Goal: Information Seeking & Learning: Learn about a topic

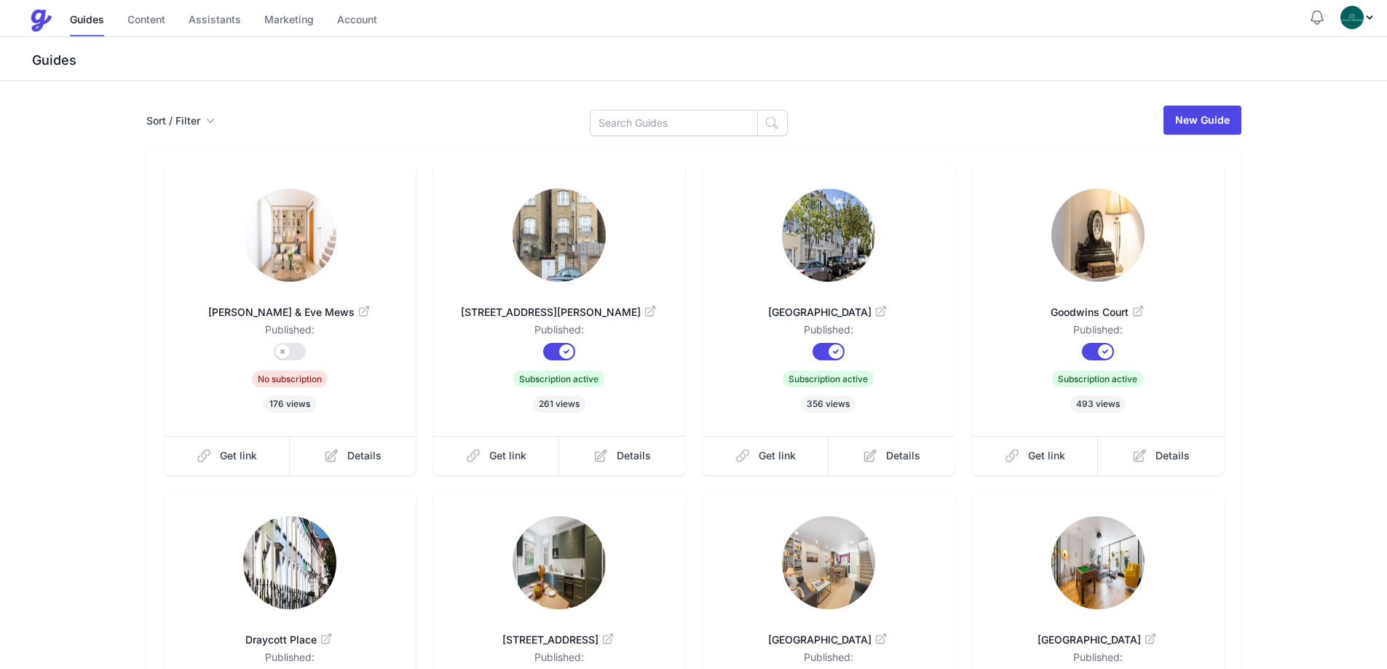
click at [615, 261] on link at bounding box center [559, 237] width 205 height 96
click at [859, 242] on img at bounding box center [828, 235] width 93 height 93
click at [1093, 274] on img at bounding box center [1097, 235] width 93 height 93
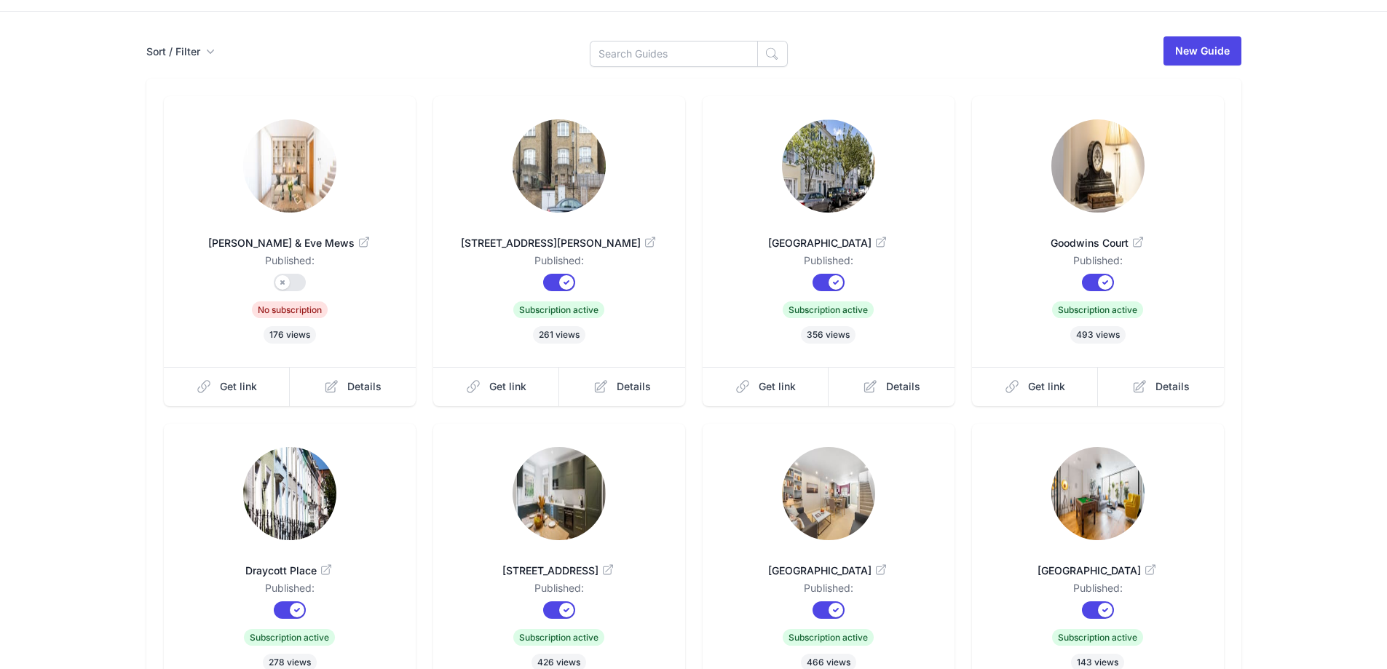
scroll to position [73, 0]
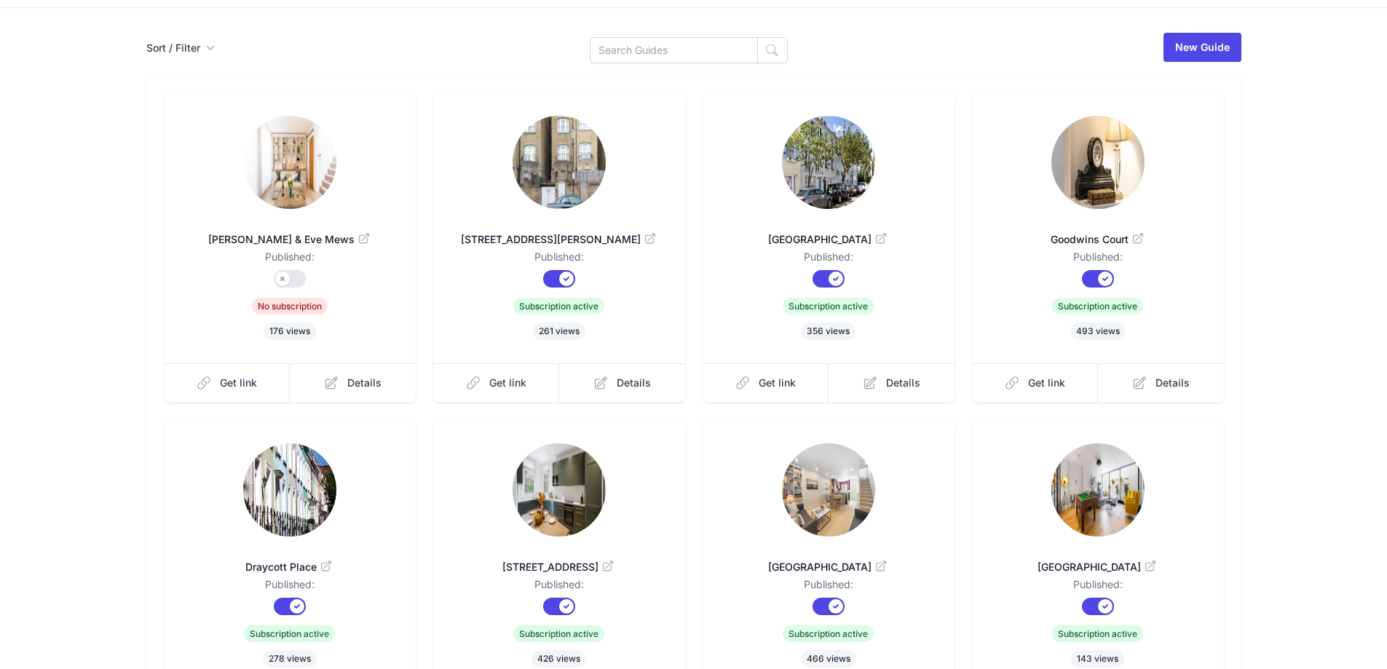
click at [356, 474] on link at bounding box center [289, 491] width 205 height 96
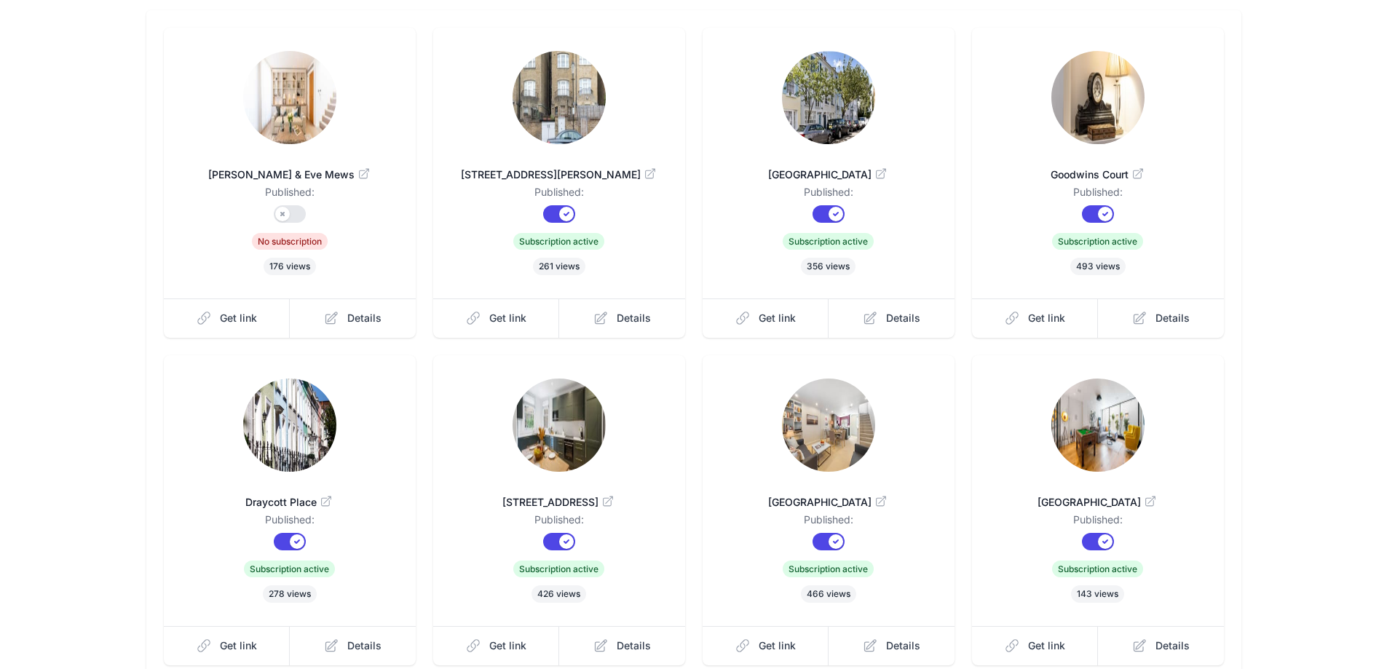
scroll to position [146, 0]
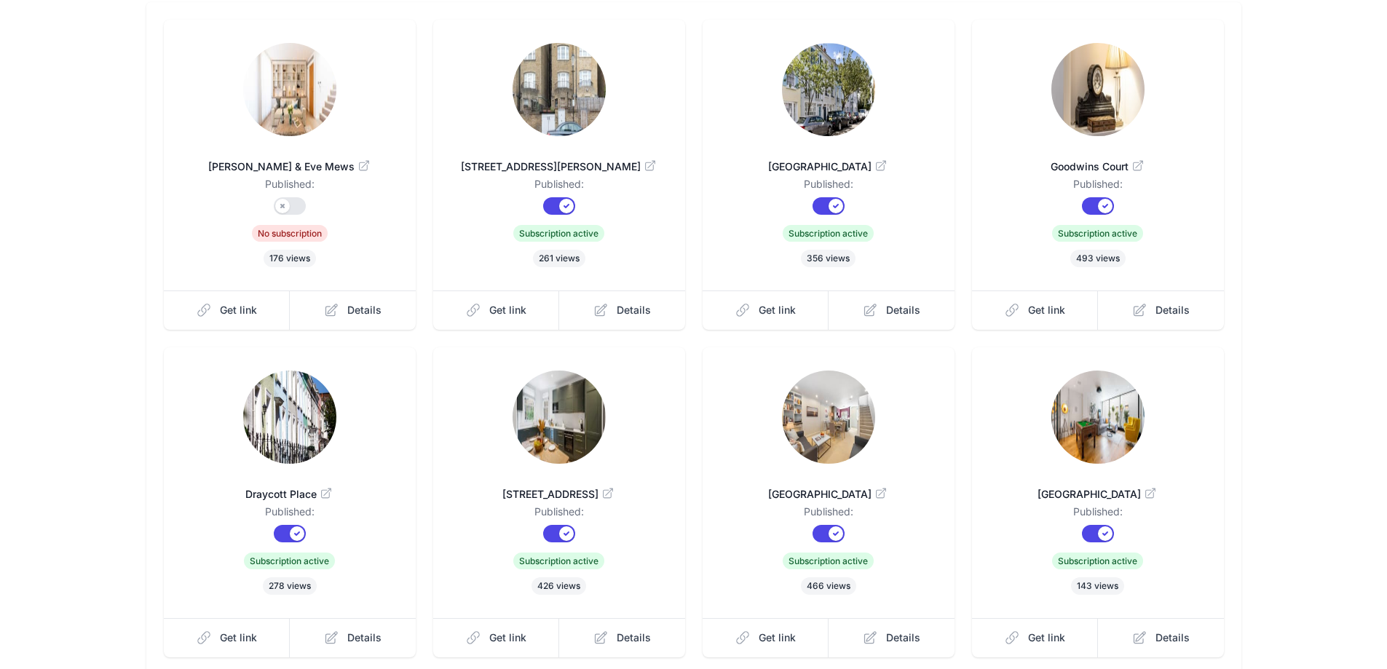
click at [521, 431] on img at bounding box center [559, 417] width 93 height 93
click at [869, 456] on link at bounding box center [828, 419] width 205 height 96
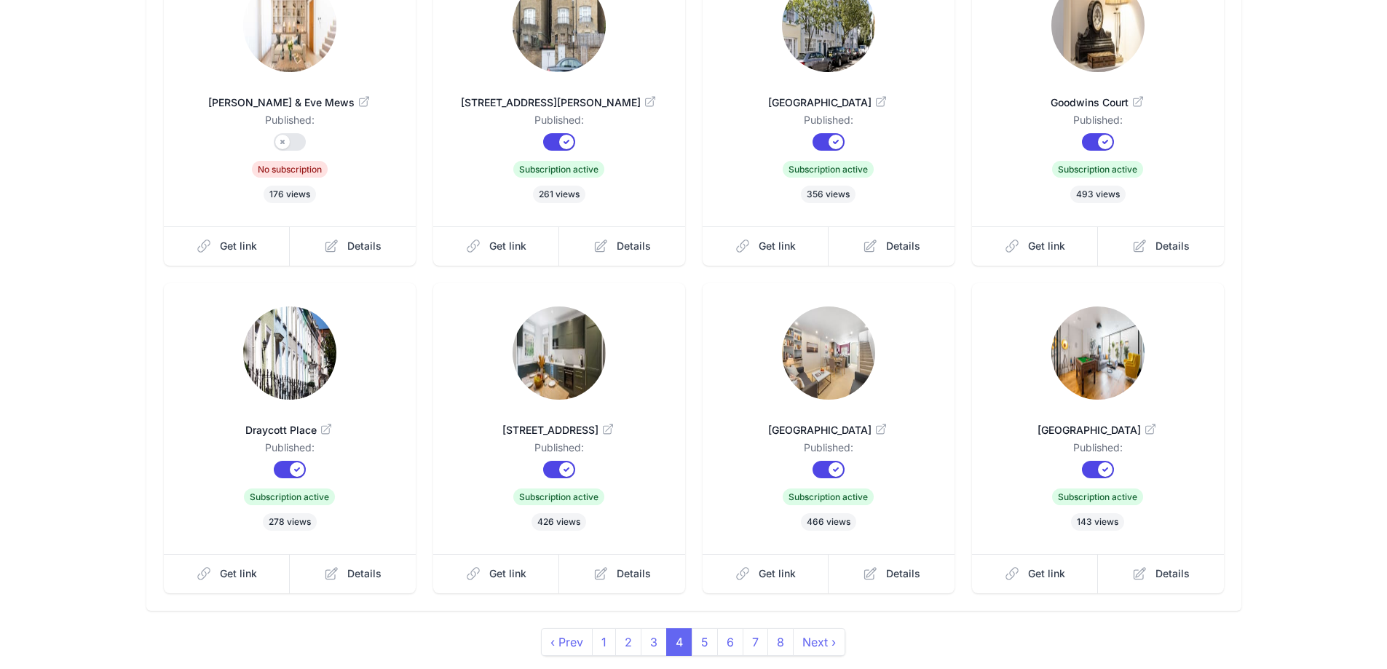
scroll to position [218, 0]
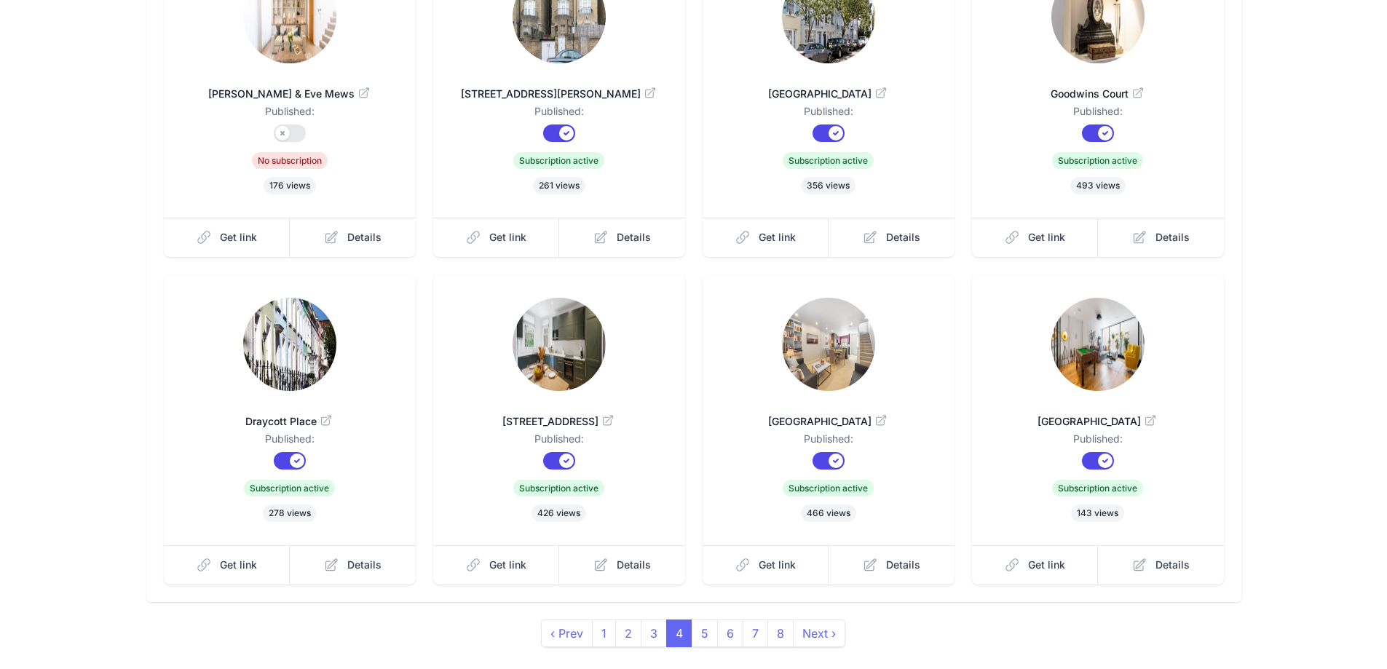
click at [836, 344] on img at bounding box center [828, 344] width 93 height 93
click at [1094, 368] on img at bounding box center [1097, 344] width 93 height 93
click at [690, 631] on span "4" at bounding box center [679, 634] width 26 height 28
click at [697, 633] on link "5" at bounding box center [705, 634] width 26 height 28
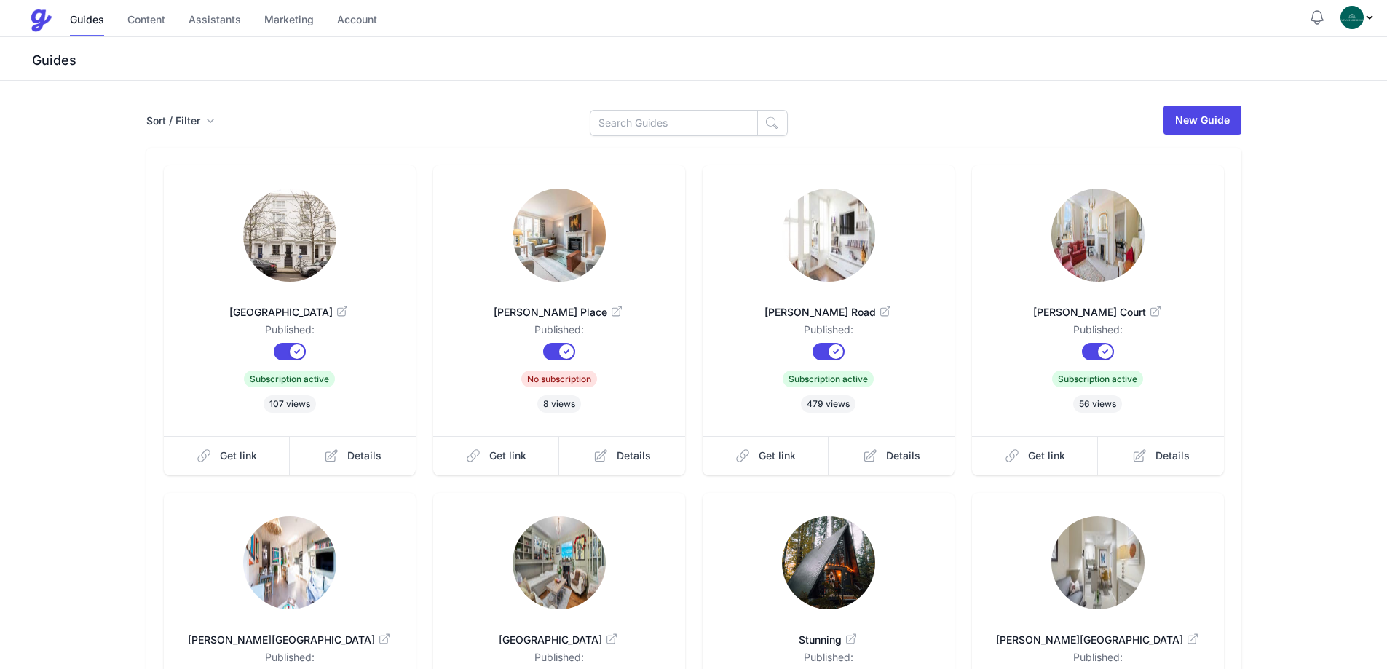
click at [277, 253] on img at bounding box center [289, 235] width 93 height 93
click at [606, 259] on link at bounding box center [559, 237] width 205 height 96
click at [841, 258] on img at bounding box center [828, 235] width 93 height 93
click at [1129, 205] on img at bounding box center [1097, 235] width 93 height 93
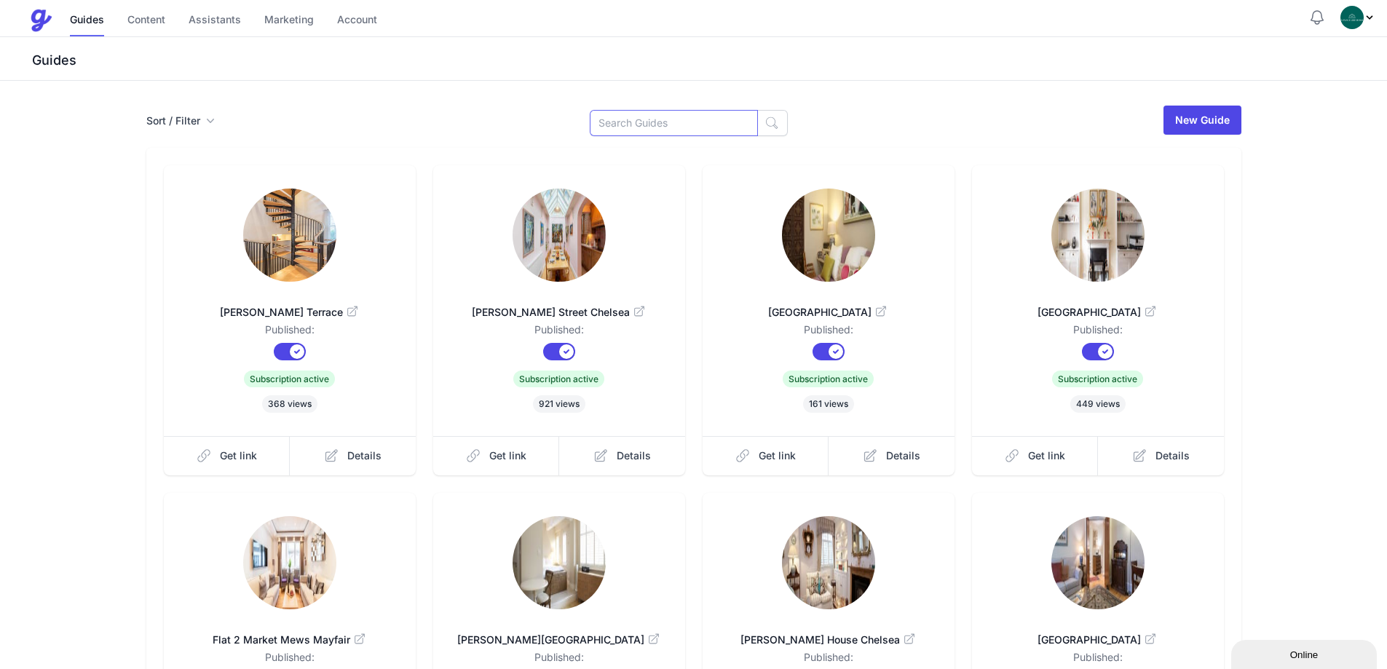
click at [665, 123] on input at bounding box center [674, 123] width 168 height 26
type input "[PERSON_NAME]"
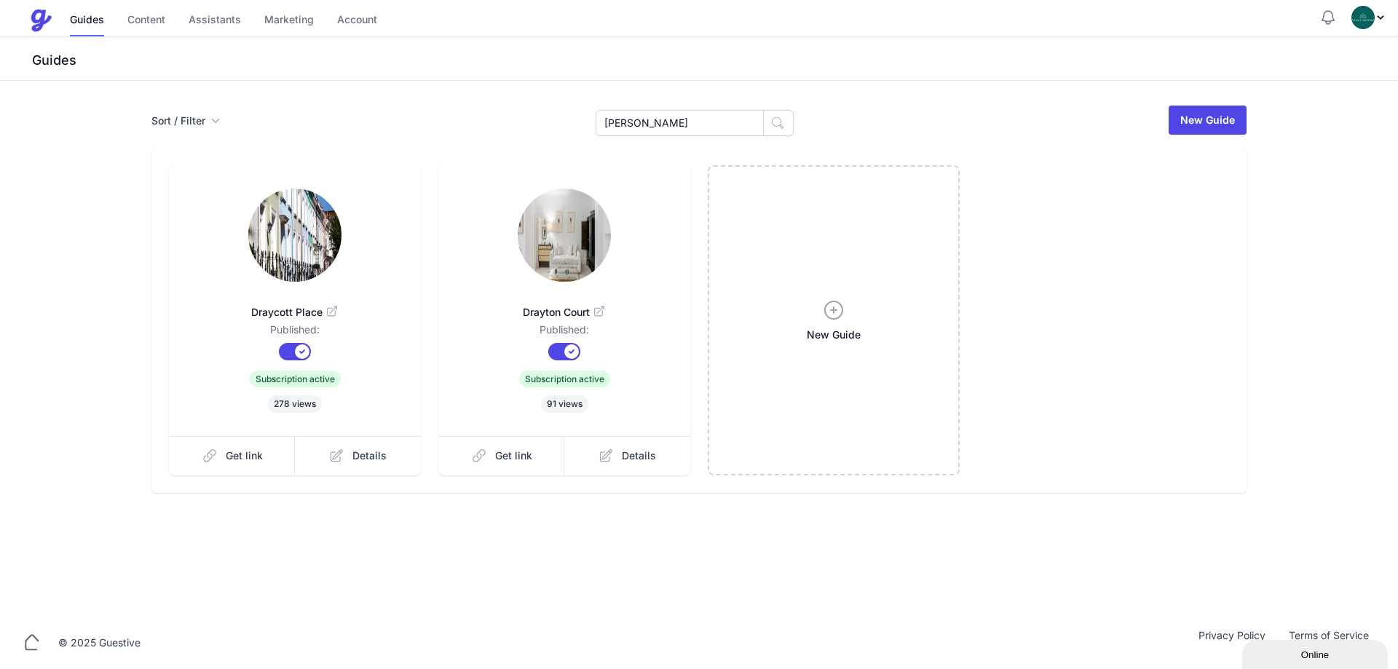
click at [385, 227] on link at bounding box center [294, 237] width 205 height 96
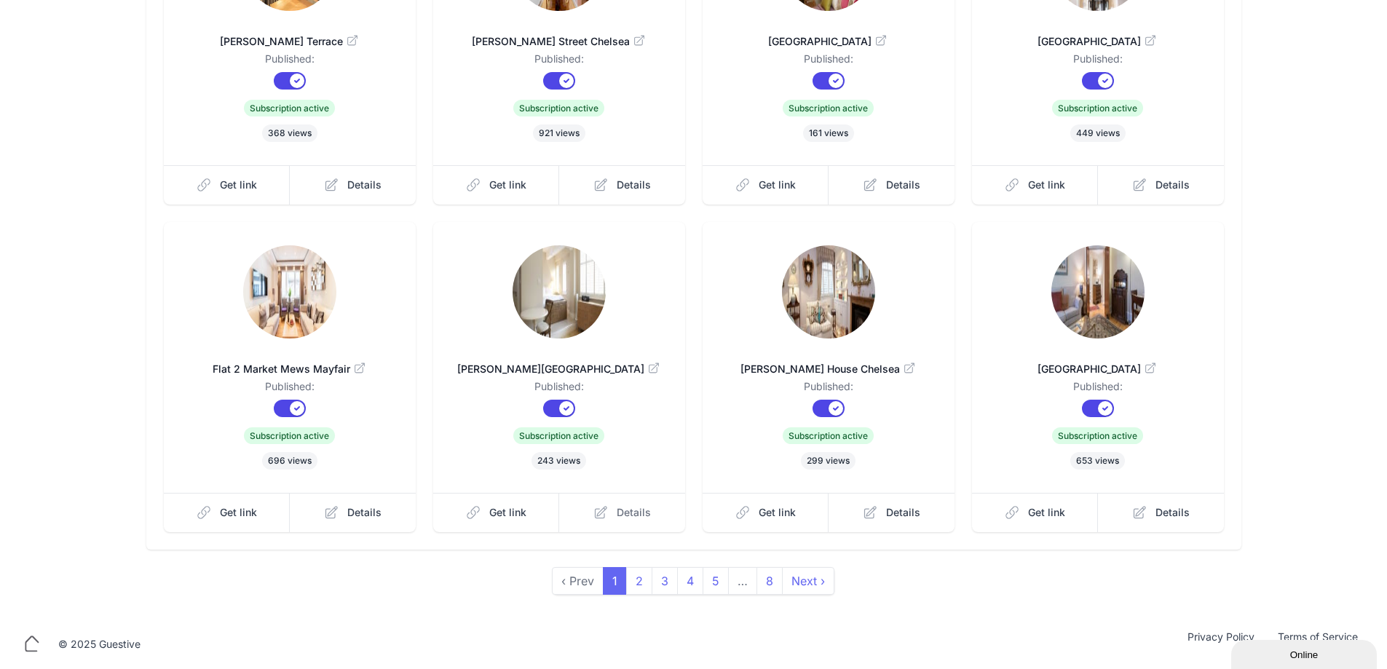
scroll to position [272, 0]
click at [664, 577] on link "3" at bounding box center [665, 580] width 26 height 28
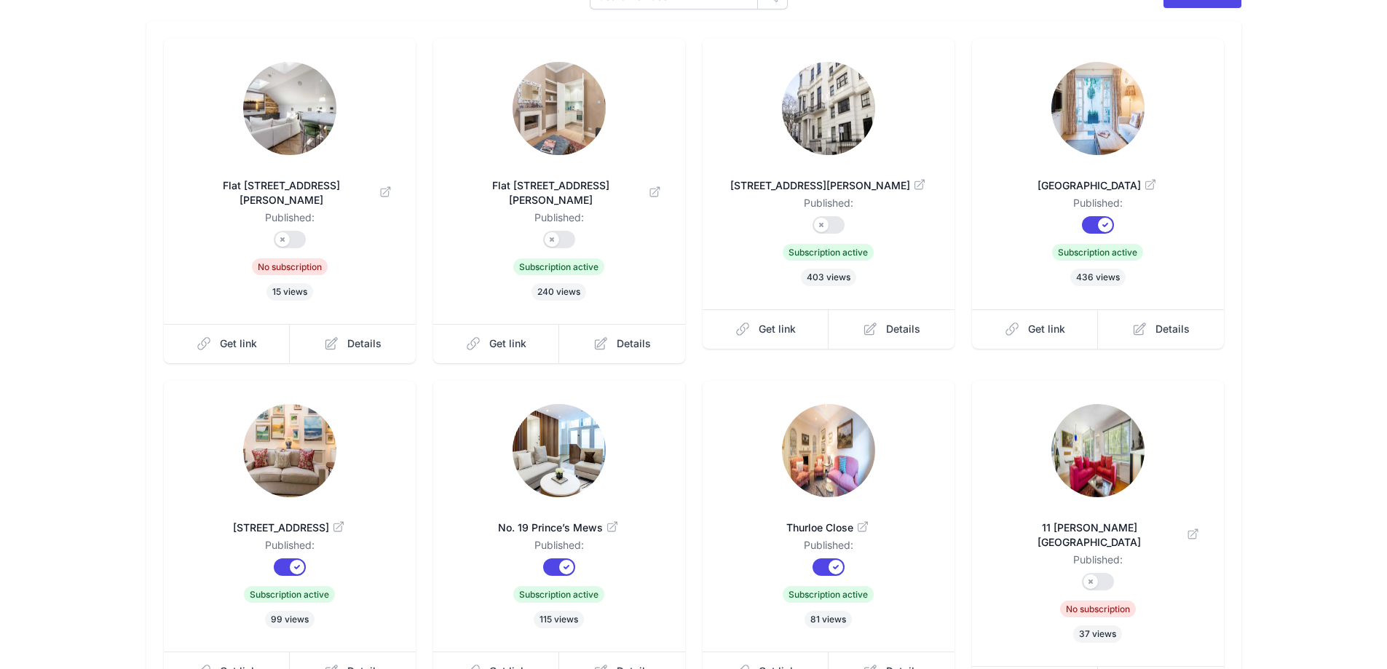
scroll to position [218, 0]
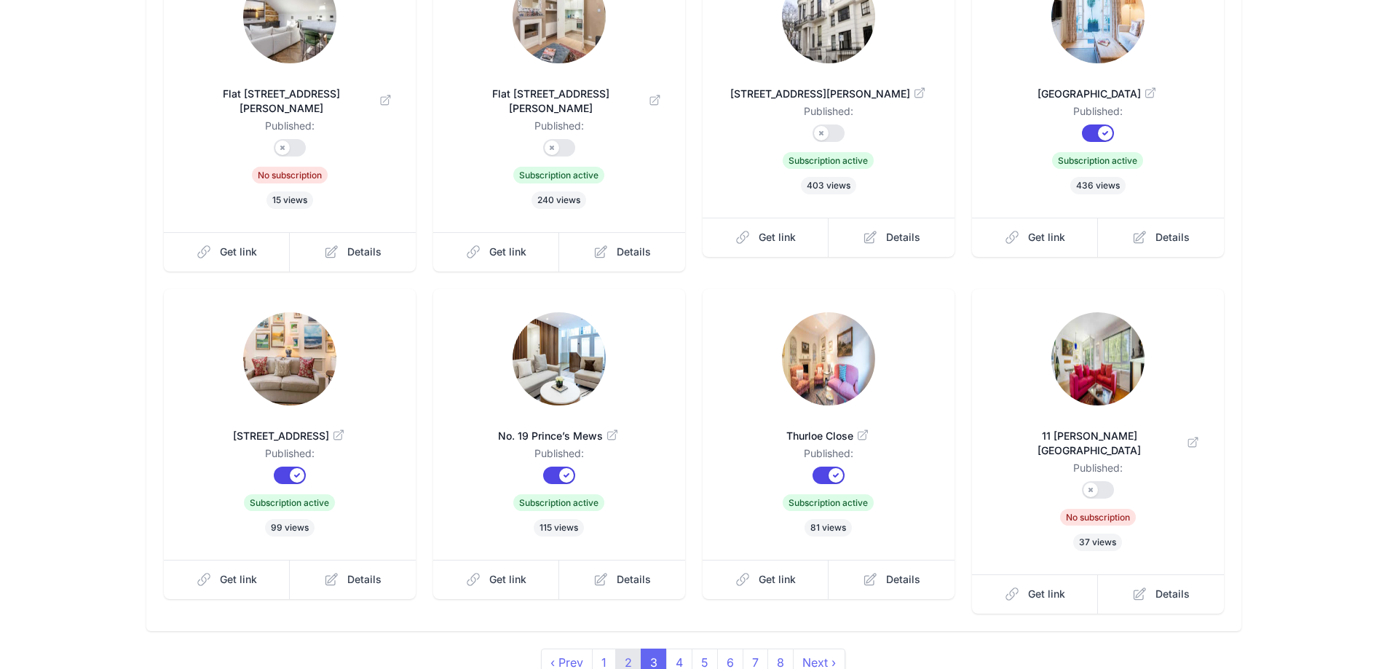
click at [635, 649] on link "2" at bounding box center [628, 663] width 26 height 28
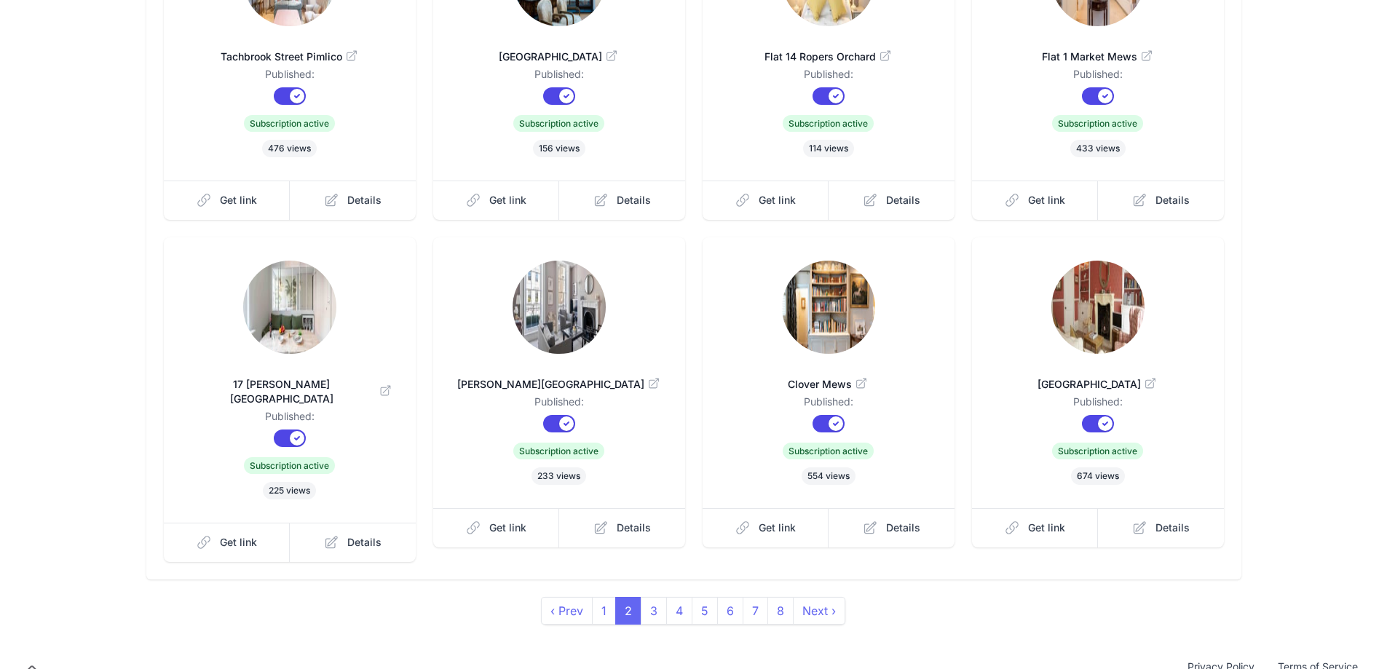
scroll to position [272, 0]
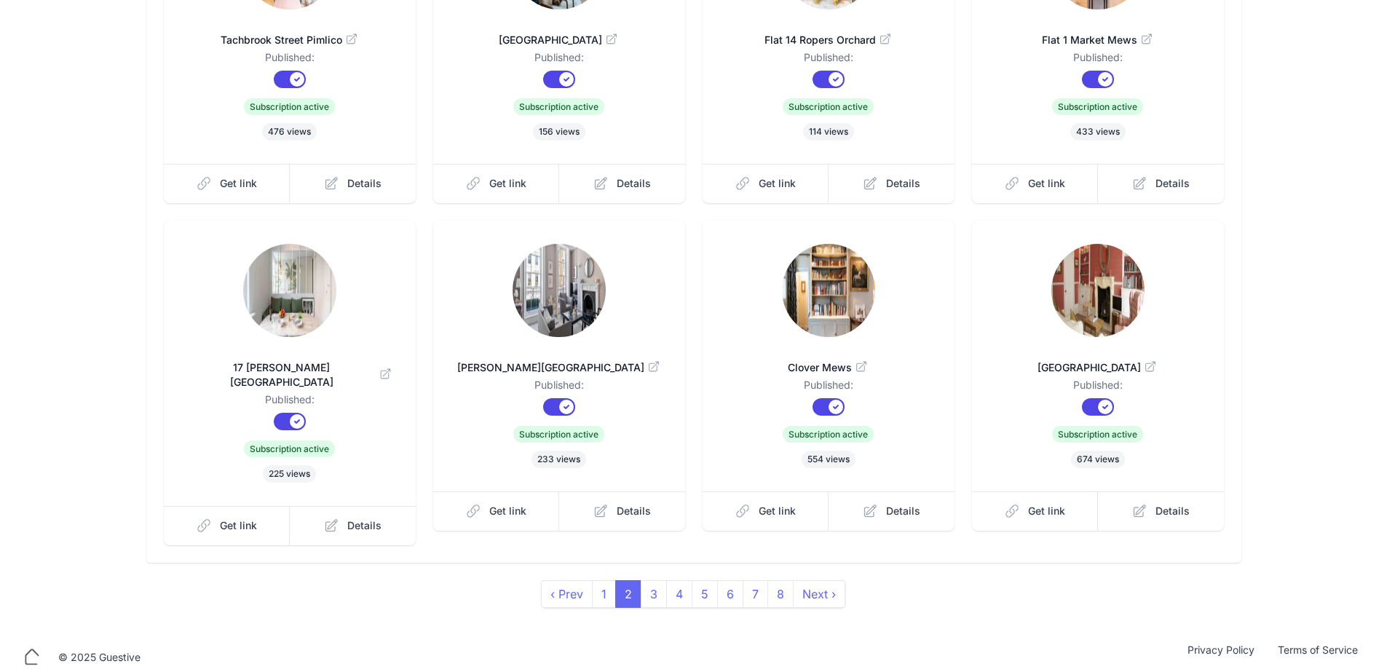
click at [615, 580] on span "2" at bounding box center [628, 594] width 26 height 28
click at [609, 580] on link "1" at bounding box center [604, 594] width 24 height 28
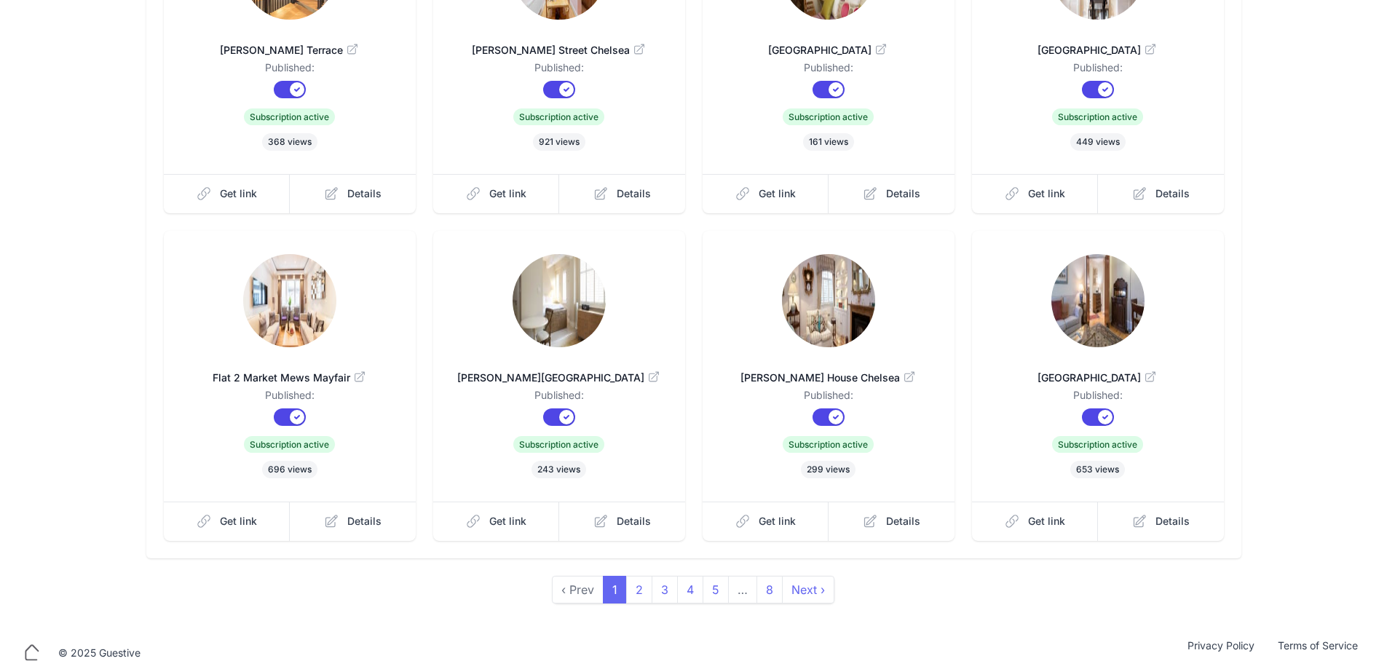
scroll to position [272, 0]
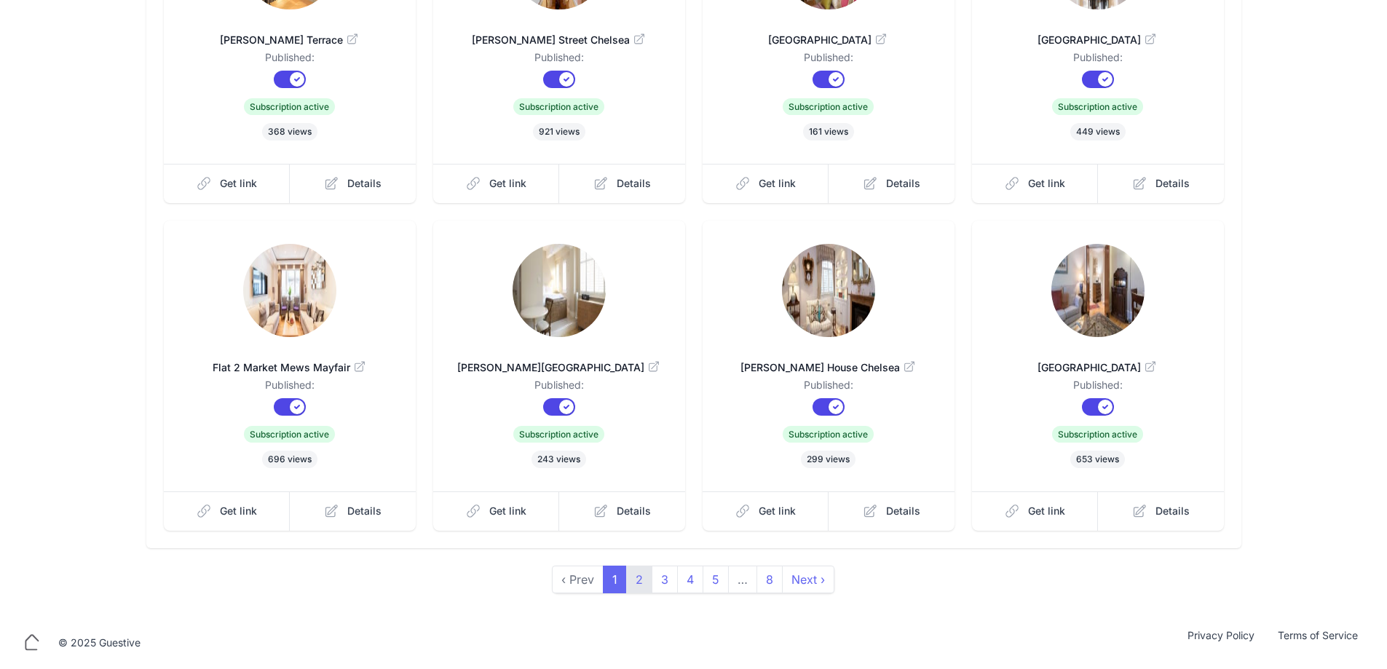
click at [644, 580] on link "2" at bounding box center [639, 580] width 26 height 28
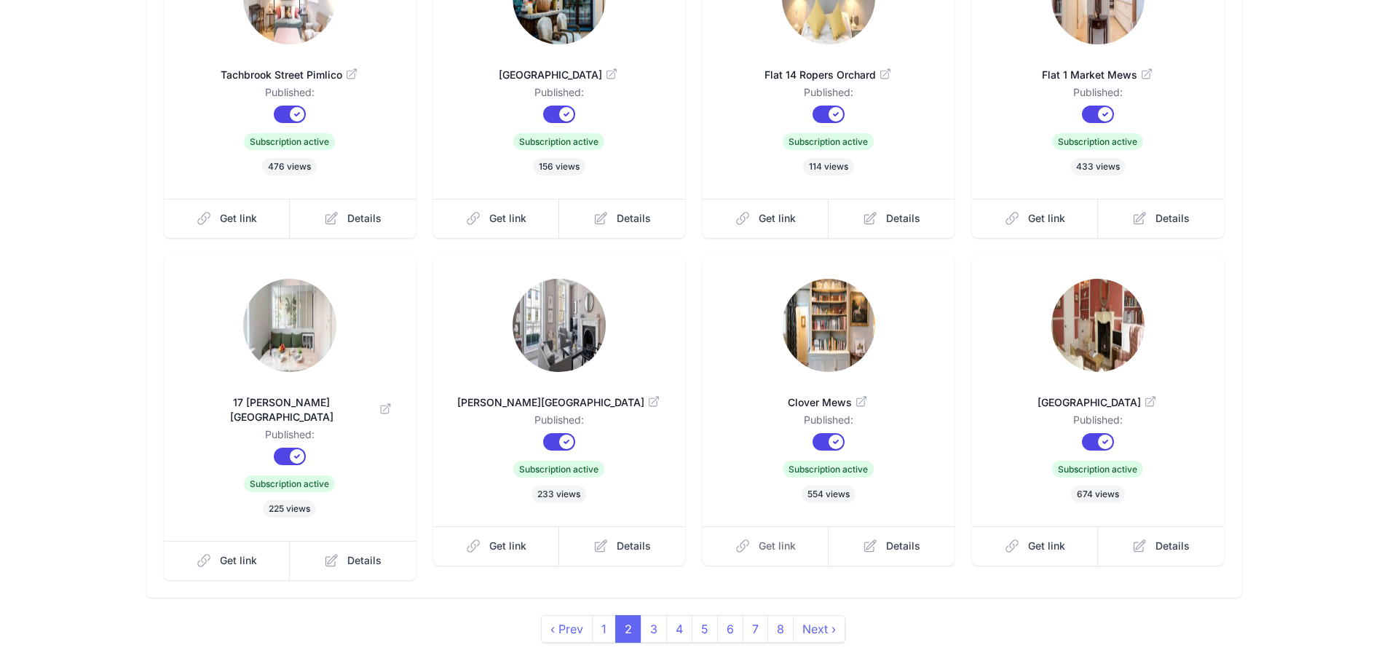
scroll to position [272, 0]
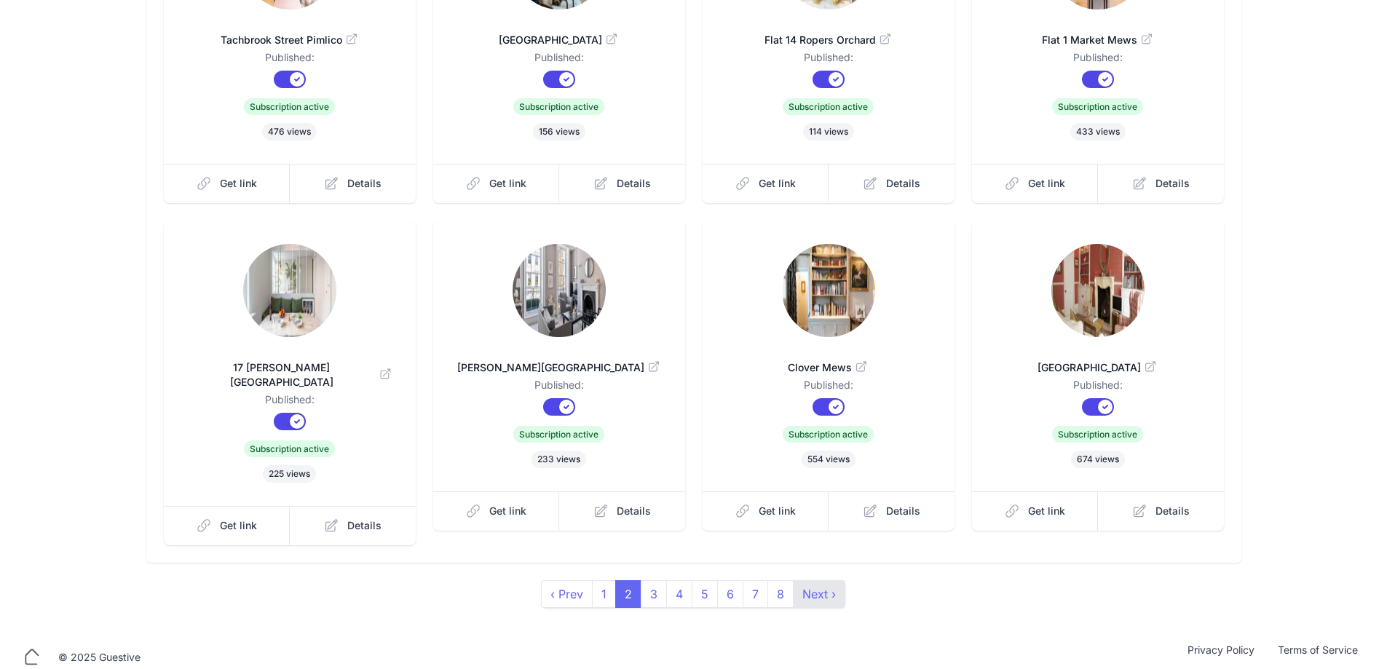
click at [835, 580] on link "Next ›" at bounding box center [819, 594] width 52 height 28
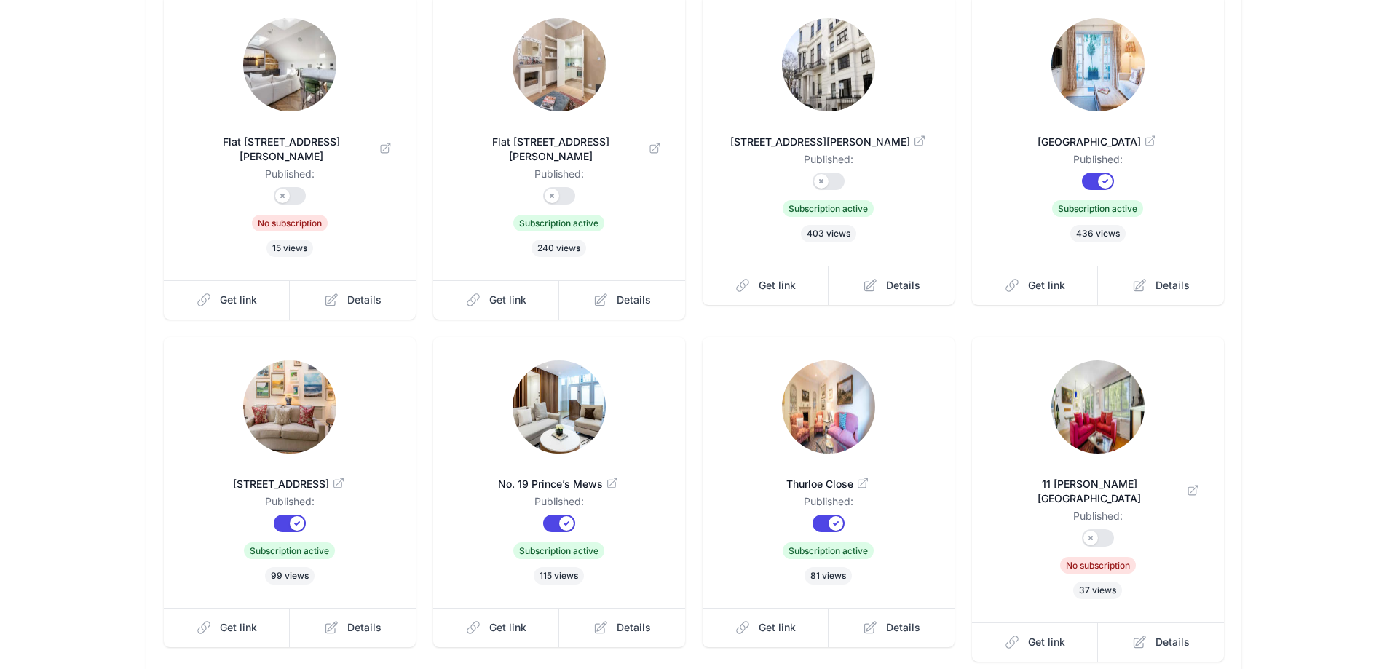
scroll to position [218, 0]
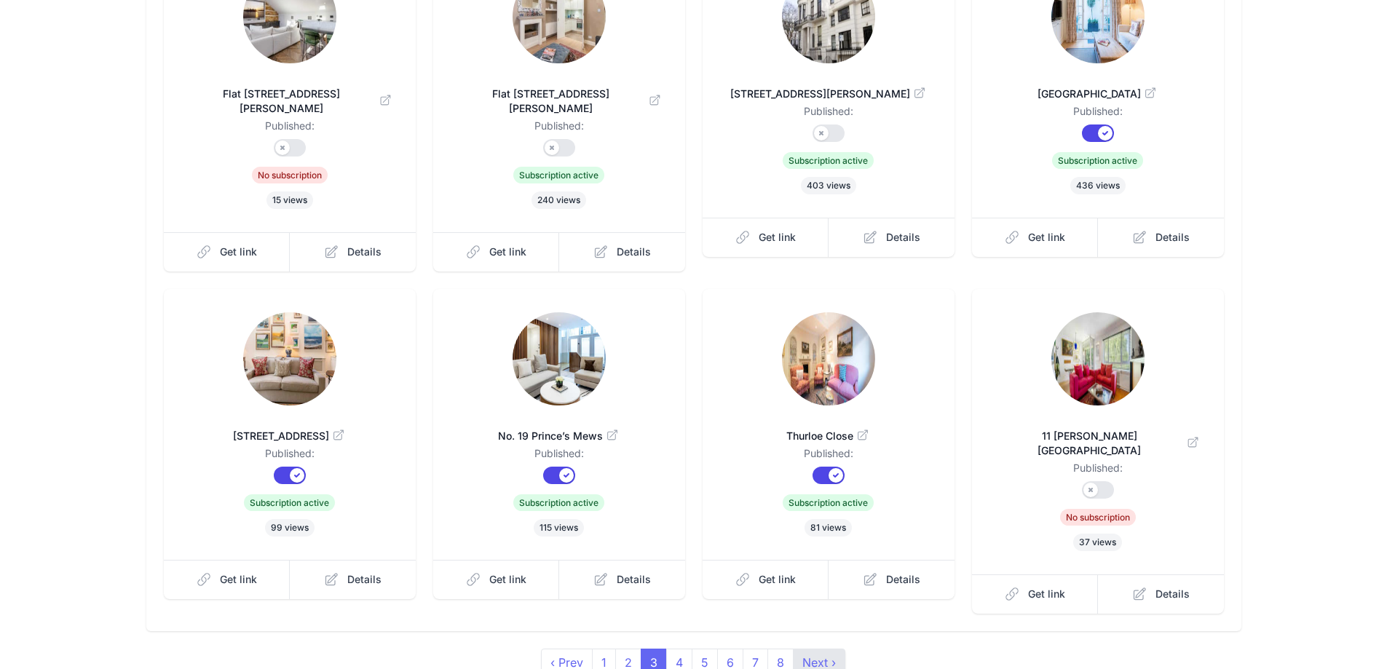
click at [824, 649] on link "Next ›" at bounding box center [819, 663] width 52 height 28
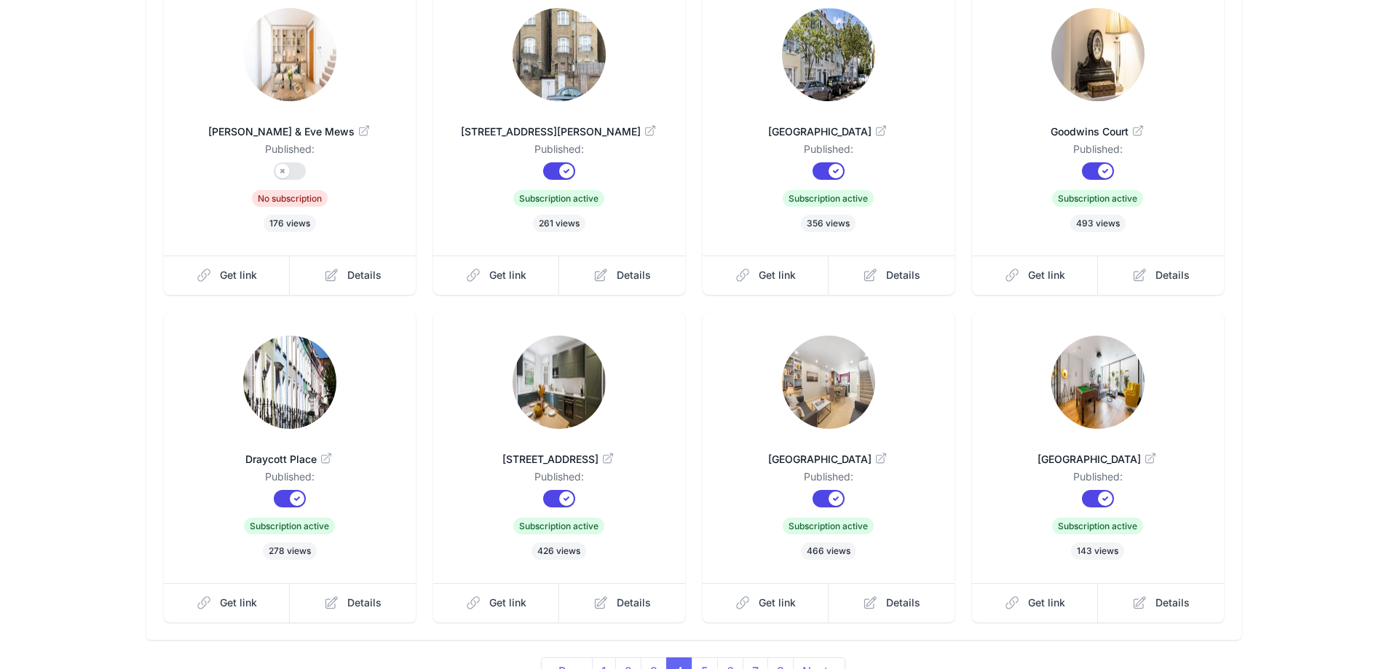
scroll to position [218, 0]
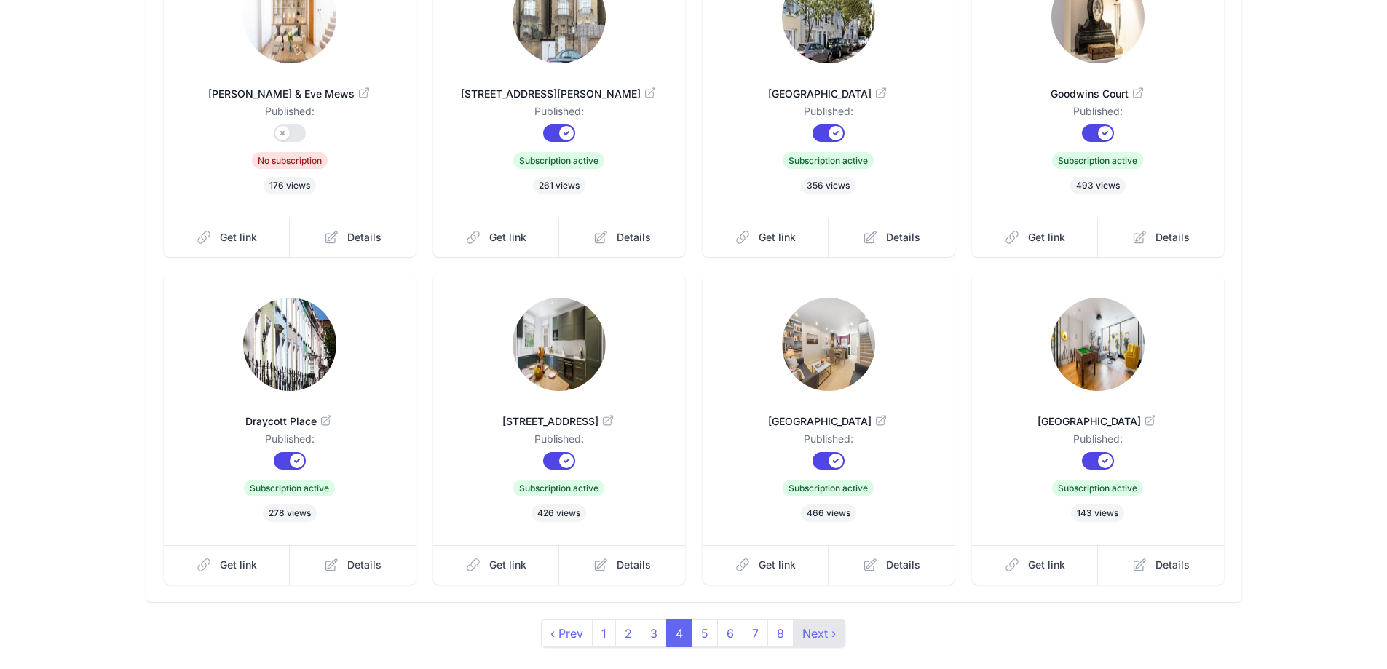
click at [815, 631] on link "Next ›" at bounding box center [819, 634] width 52 height 28
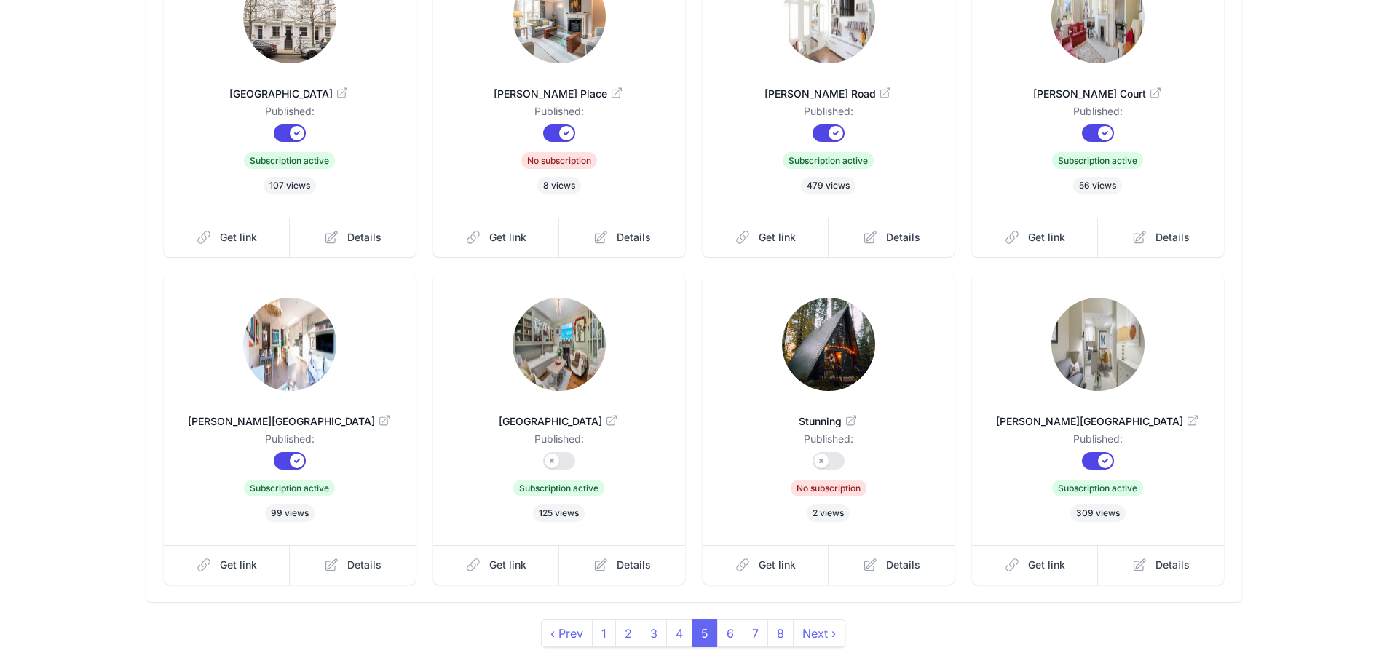
click at [304, 400] on link "Ellerby Street" at bounding box center [289, 414] width 205 height 35
click at [548, 371] on img at bounding box center [559, 344] width 93 height 93
click at [1088, 365] on img at bounding box center [1097, 344] width 93 height 93
click at [728, 624] on link "6" at bounding box center [730, 634] width 26 height 28
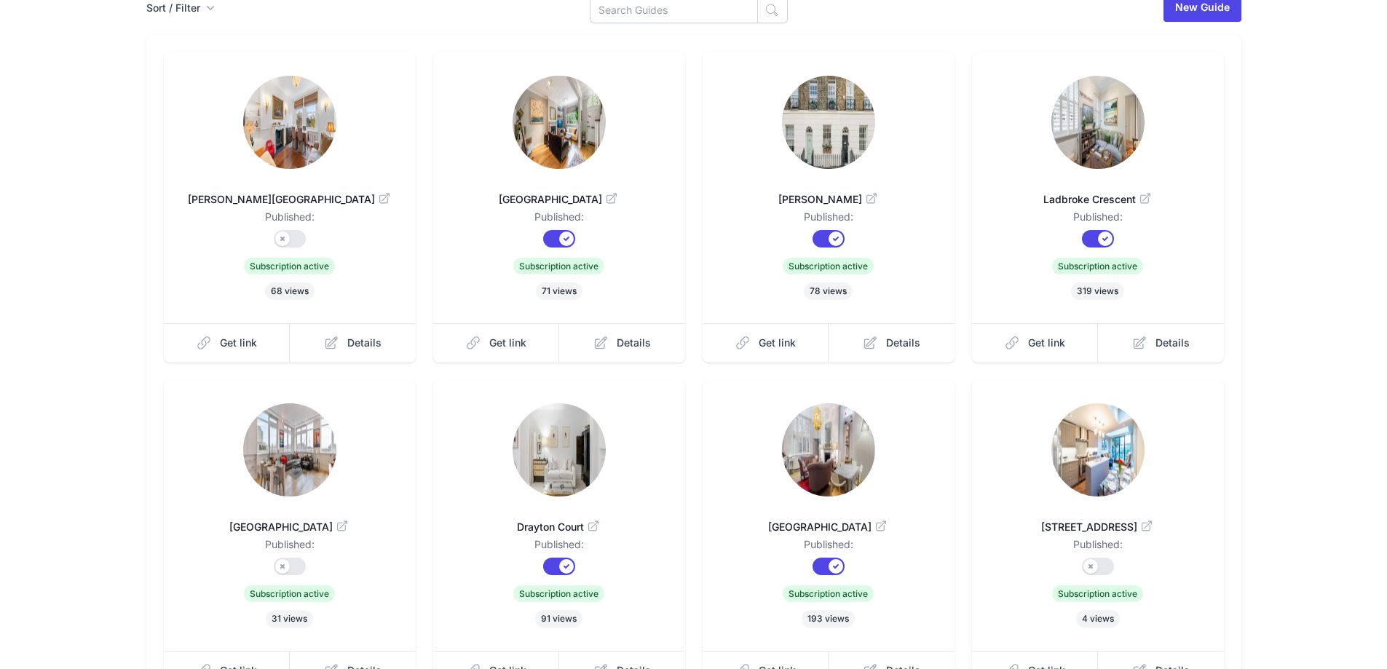
scroll to position [146, 0]
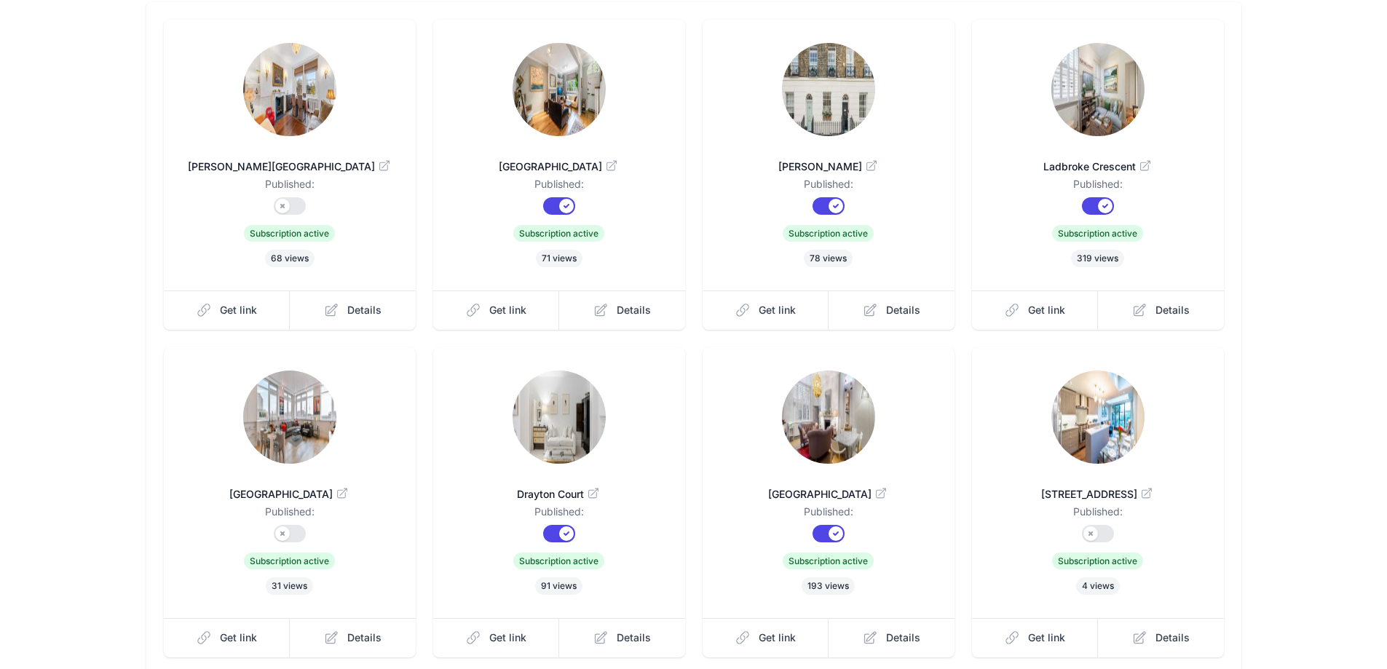
click at [288, 103] on img at bounding box center [289, 89] width 93 height 93
click at [598, 79] on img at bounding box center [559, 89] width 93 height 93
click at [835, 79] on img at bounding box center [828, 89] width 93 height 93
click at [1091, 84] on img at bounding box center [1097, 89] width 93 height 93
click at [304, 422] on img at bounding box center [289, 417] width 93 height 93
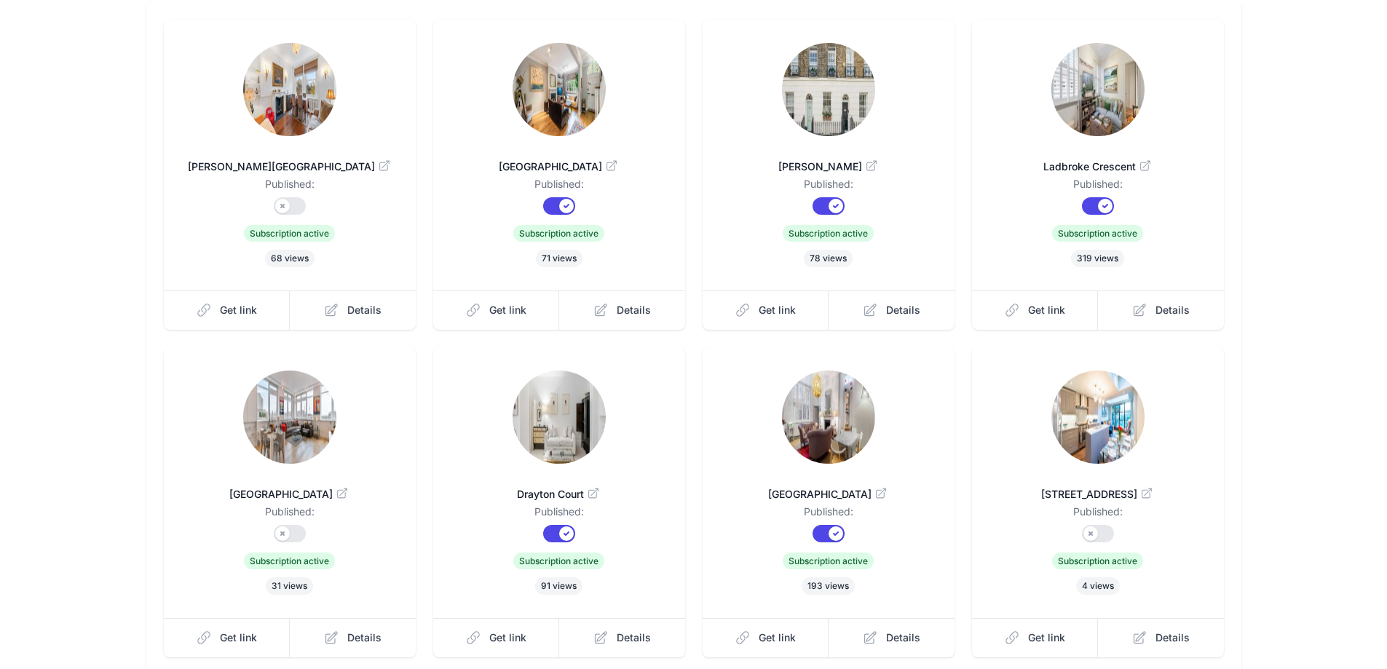
click at [574, 439] on img at bounding box center [559, 417] width 93 height 93
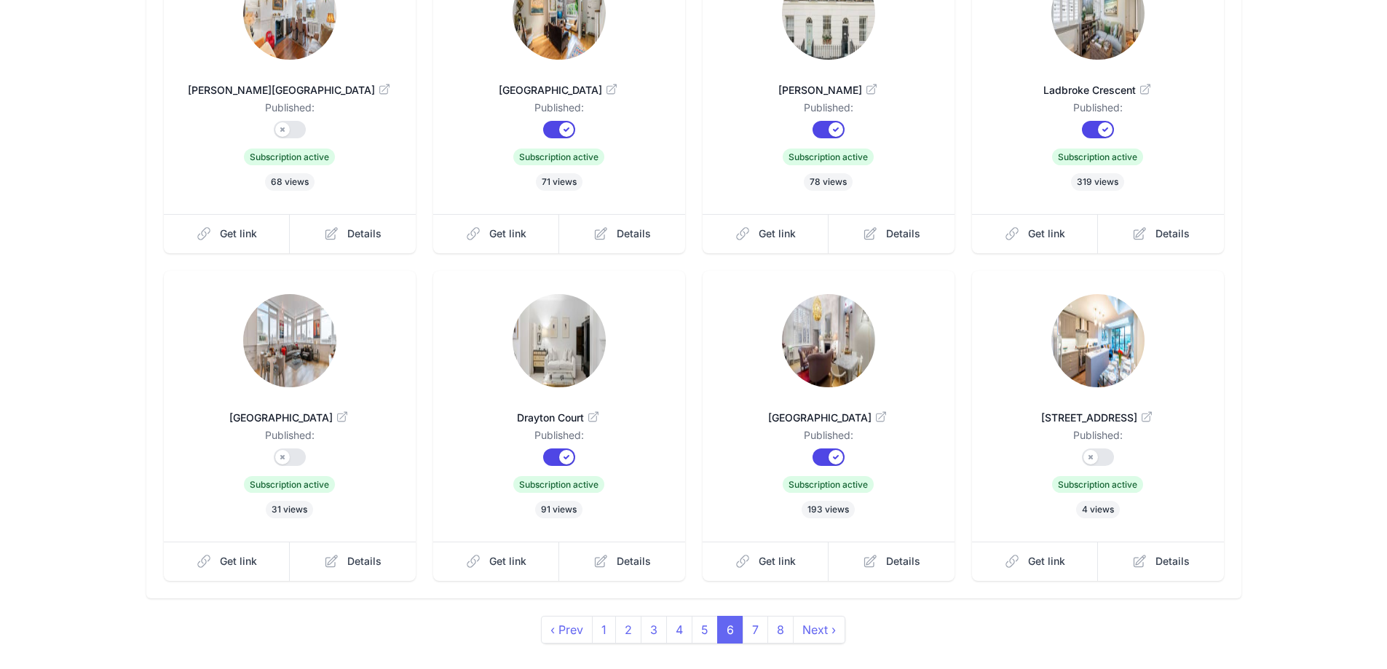
scroll to position [272, 0]
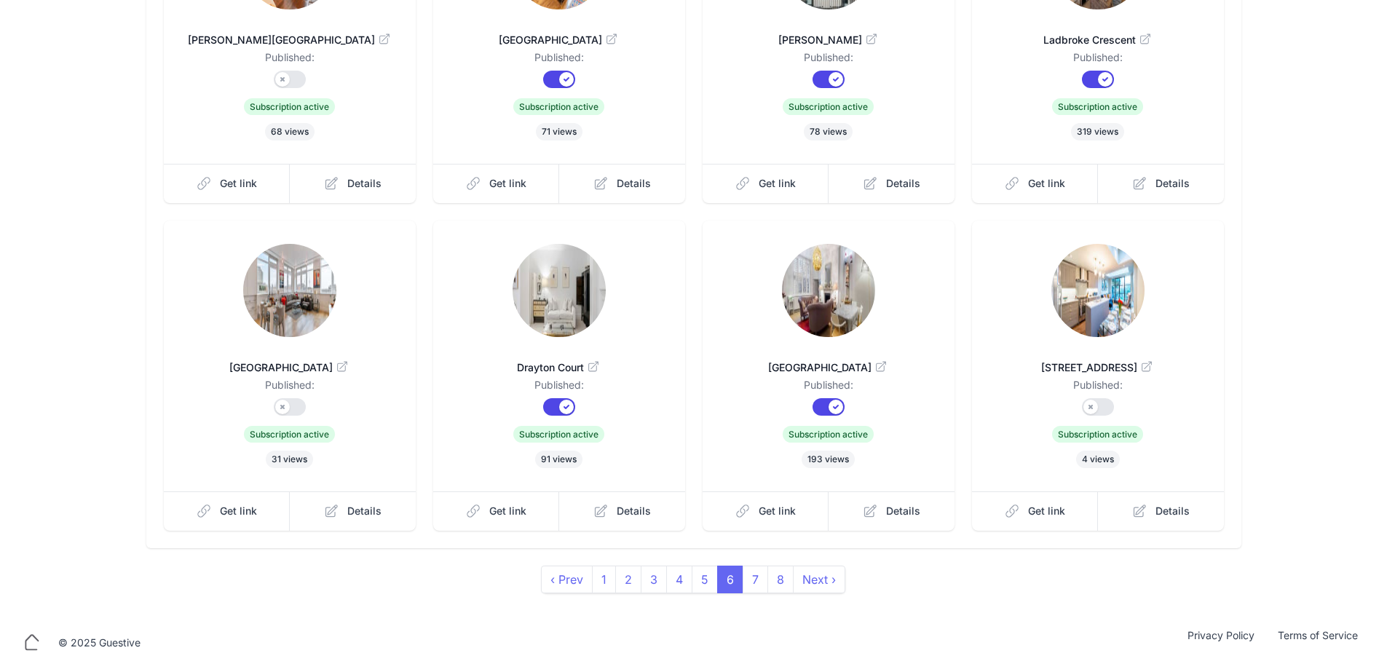
click at [831, 349] on link "Sloane Court East" at bounding box center [828, 360] width 205 height 35
click at [1087, 325] on img at bounding box center [1097, 290] width 93 height 93
click at [759, 581] on link "7" at bounding box center [755, 580] width 25 height 28
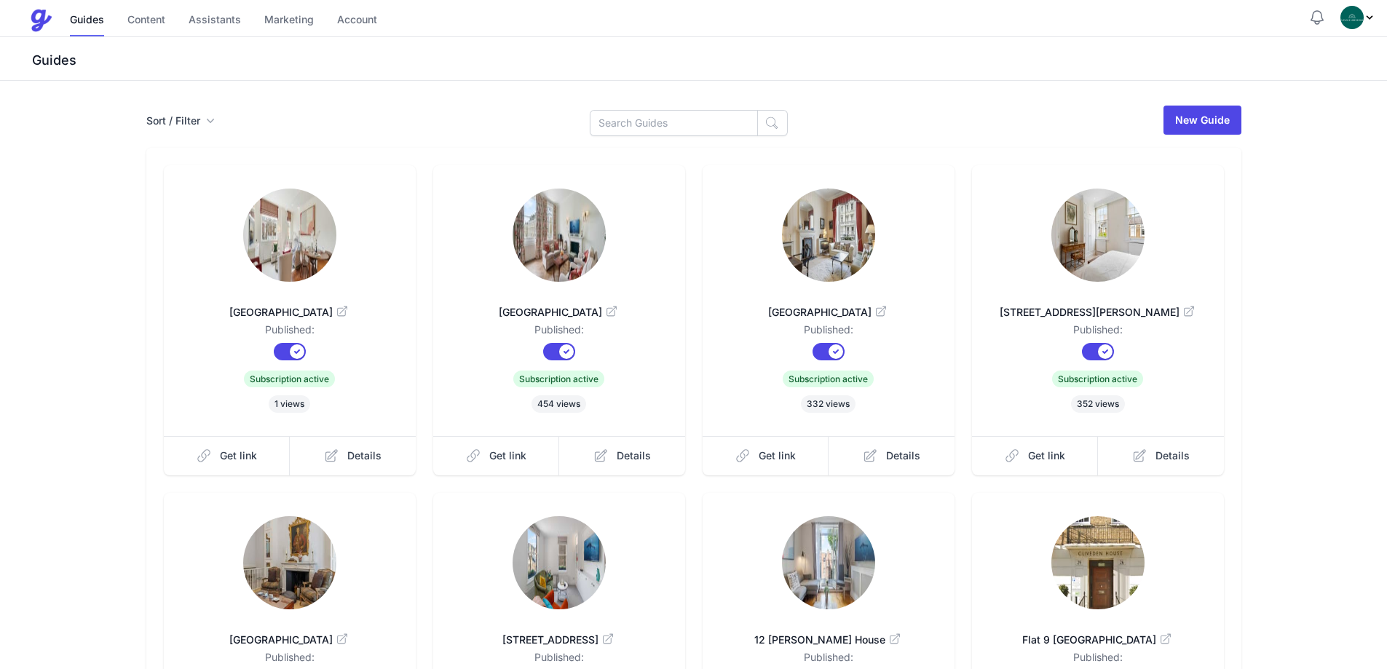
click at [300, 221] on img at bounding box center [289, 235] width 93 height 93
click at [571, 294] on link "Cranley Gardens" at bounding box center [559, 305] width 205 height 35
click at [825, 210] on img at bounding box center [828, 235] width 93 height 93
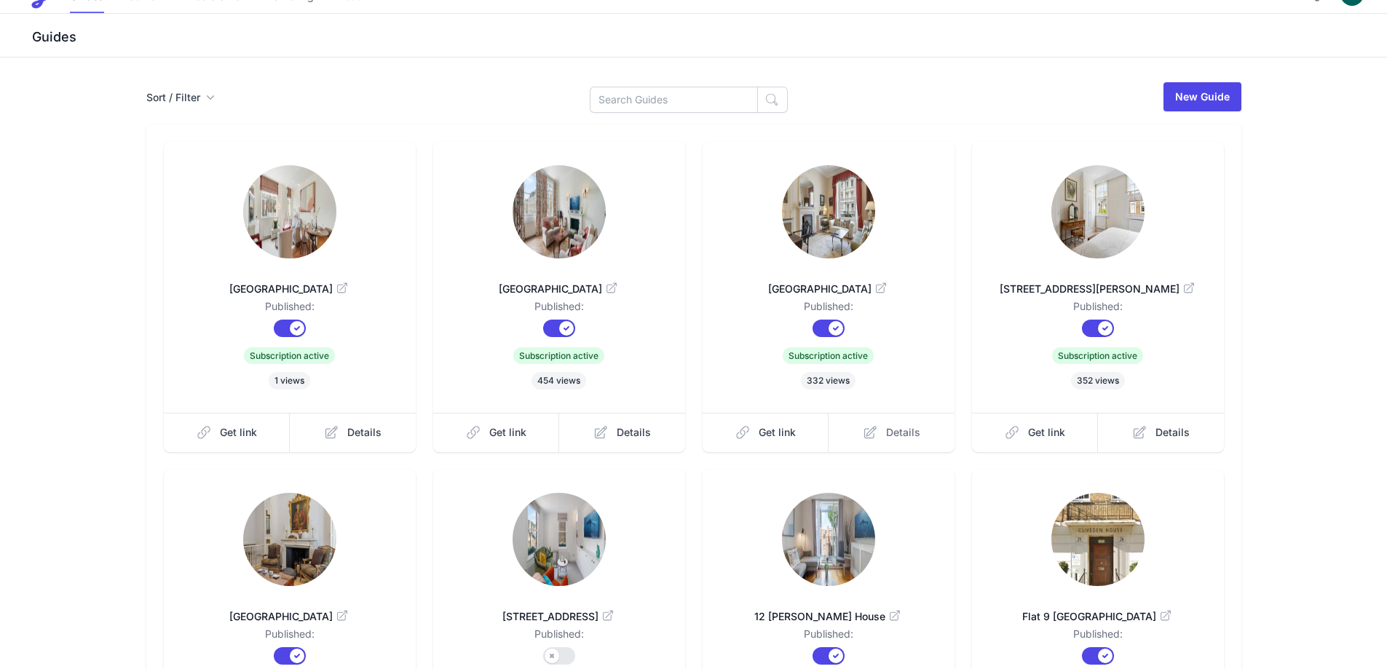
scroll to position [73, 0]
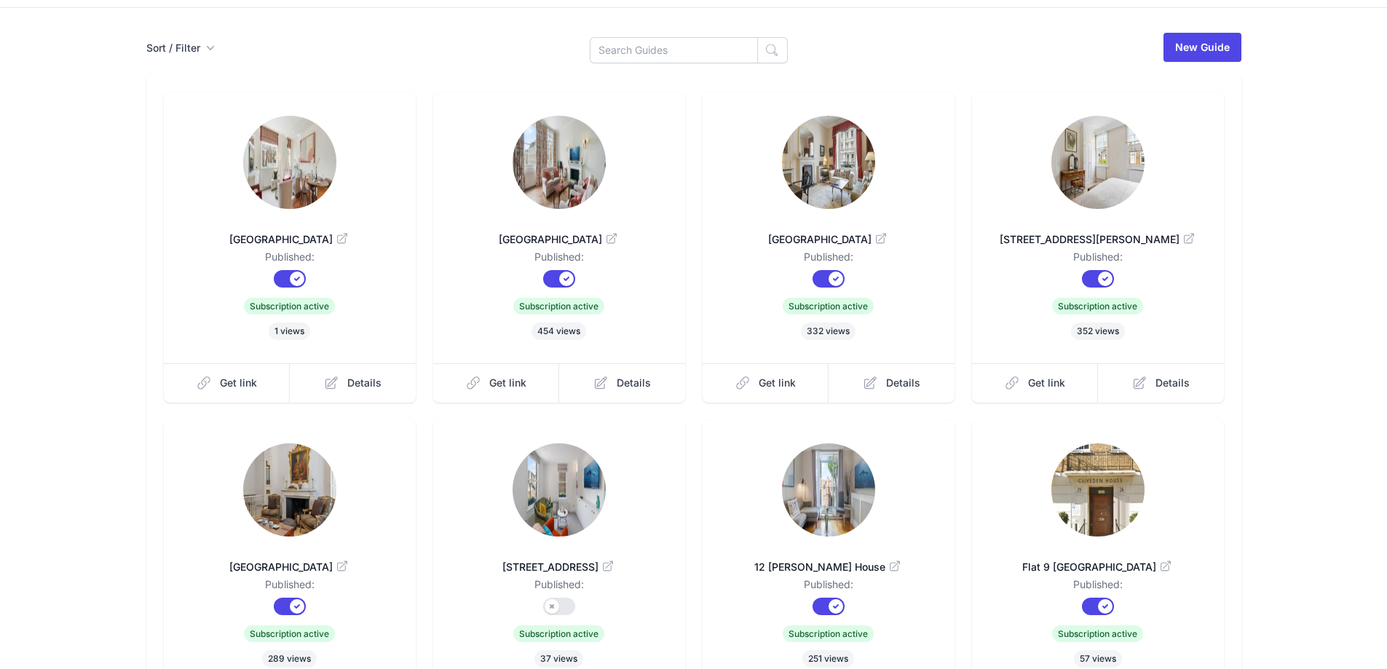
click at [1064, 186] on img at bounding box center [1097, 162] width 93 height 93
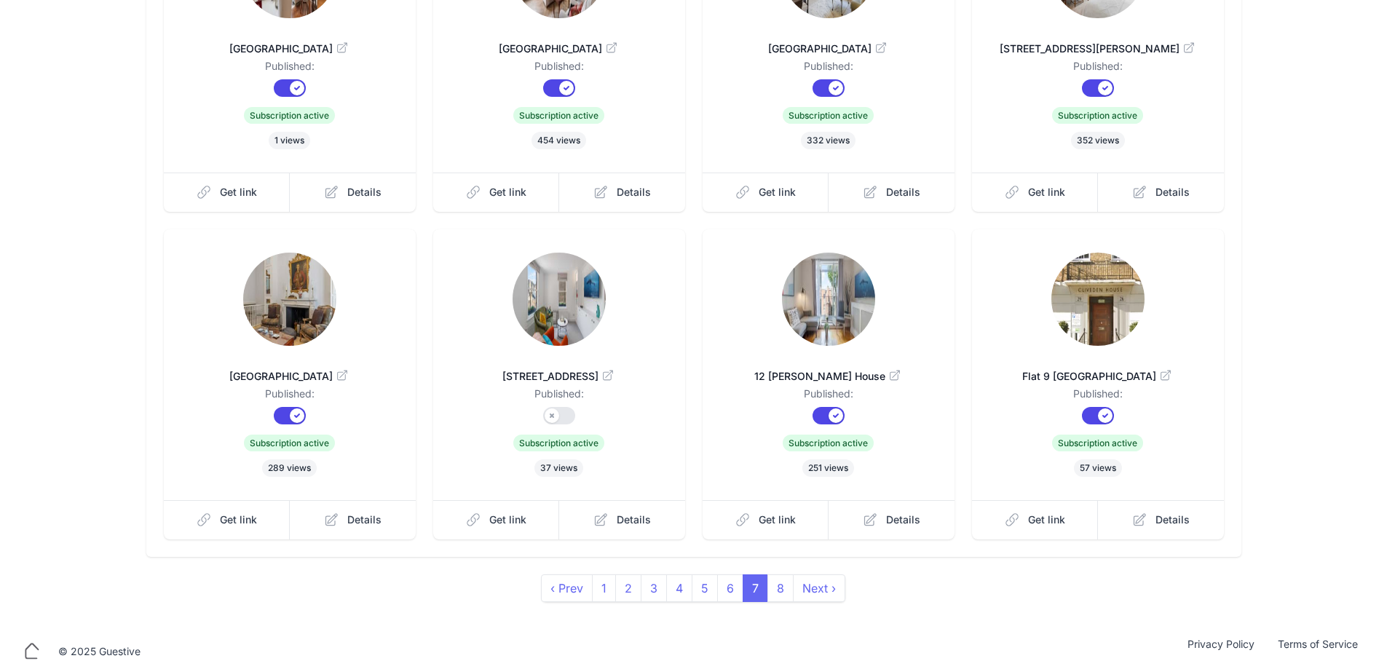
scroll to position [272, 0]
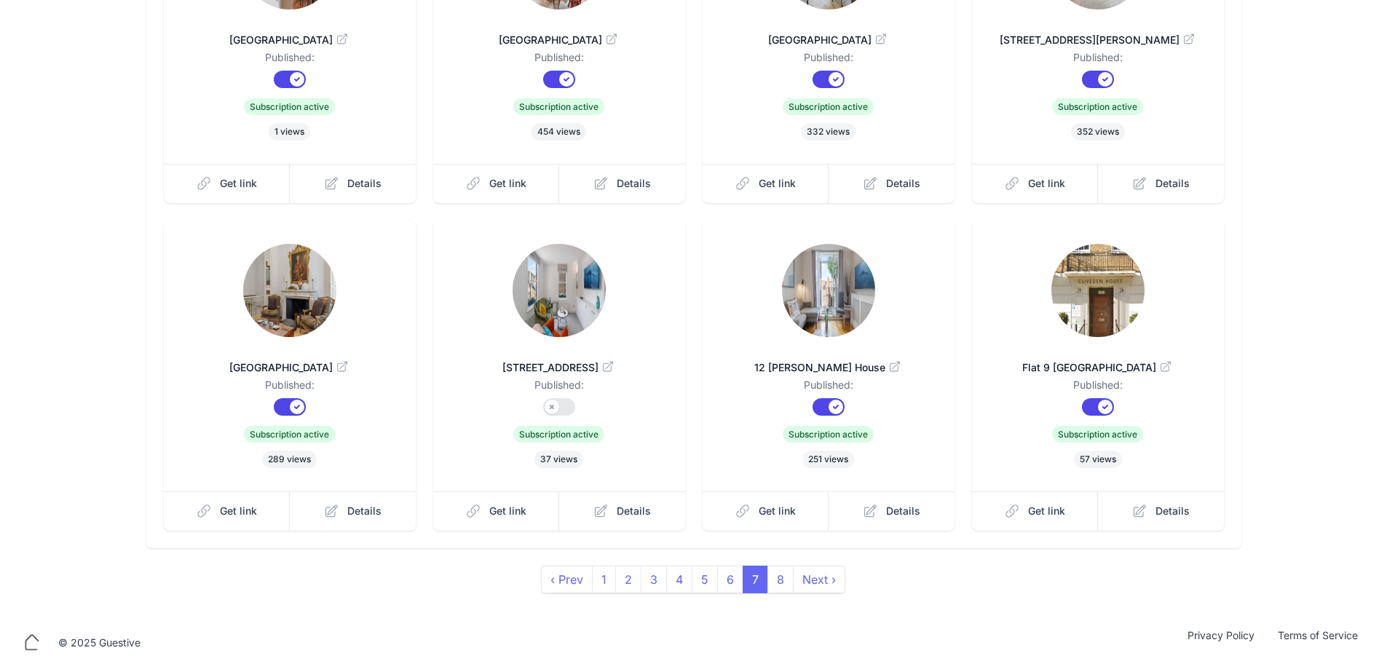
click at [291, 281] on img at bounding box center [289, 290] width 93 height 93
click at [805, 317] on img at bounding box center [828, 290] width 93 height 93
click at [1105, 309] on img at bounding box center [1097, 290] width 93 height 93
click at [774, 582] on link "8" at bounding box center [780, 580] width 26 height 28
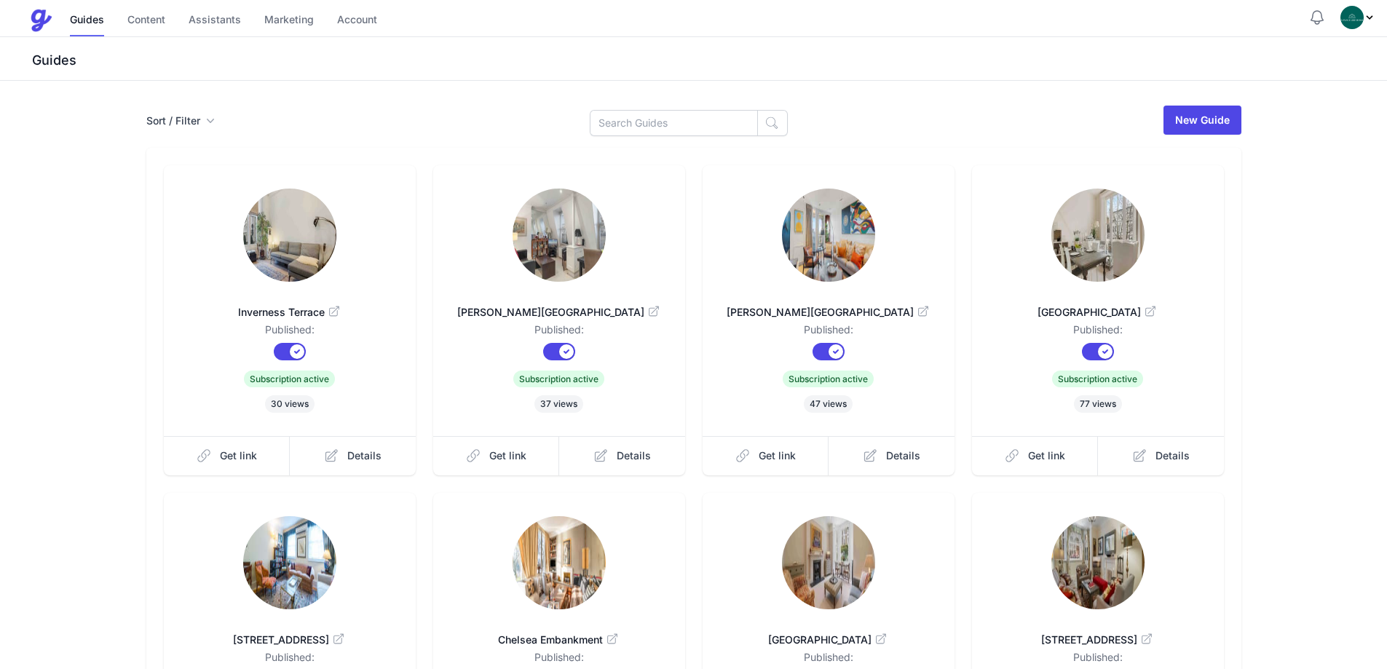
click at [320, 229] on img at bounding box center [289, 235] width 93 height 93
click at [550, 231] on img at bounding box center [559, 235] width 93 height 93
click at [559, 253] on img at bounding box center [559, 235] width 93 height 93
click at [856, 238] on img at bounding box center [828, 235] width 93 height 93
click at [1054, 270] on link at bounding box center [1097, 237] width 205 height 96
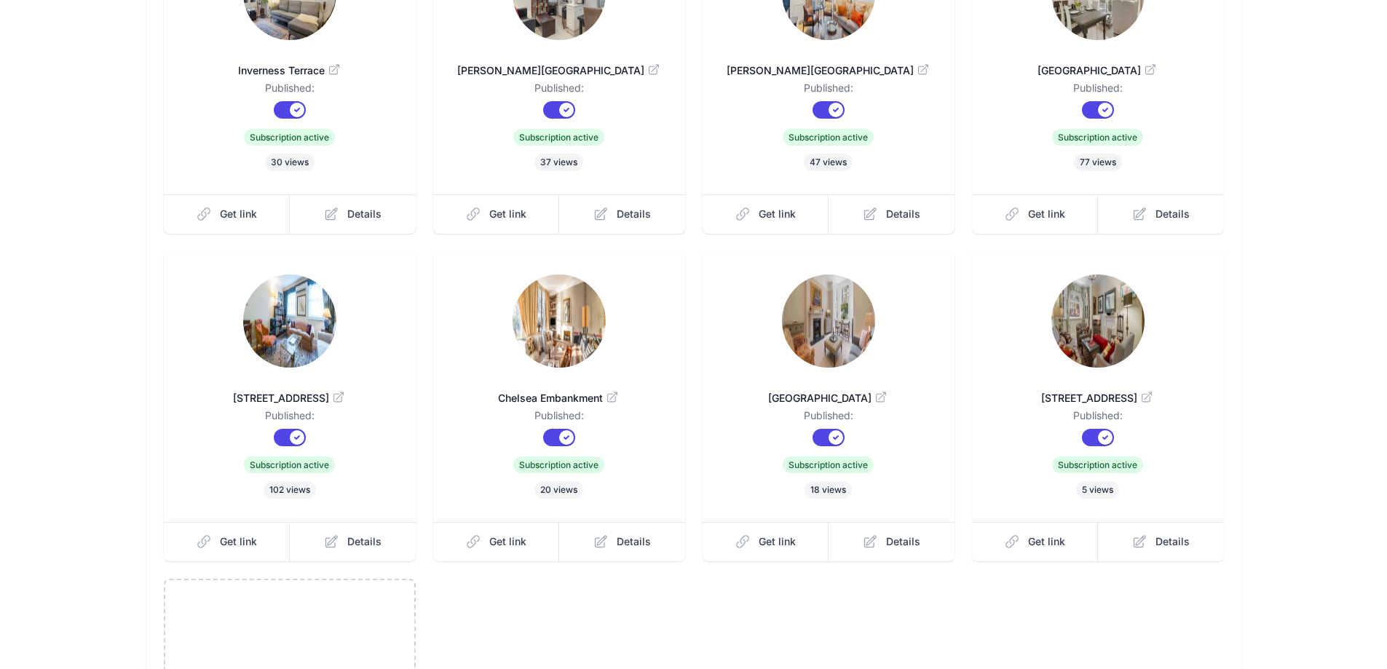
scroll to position [291, 0]
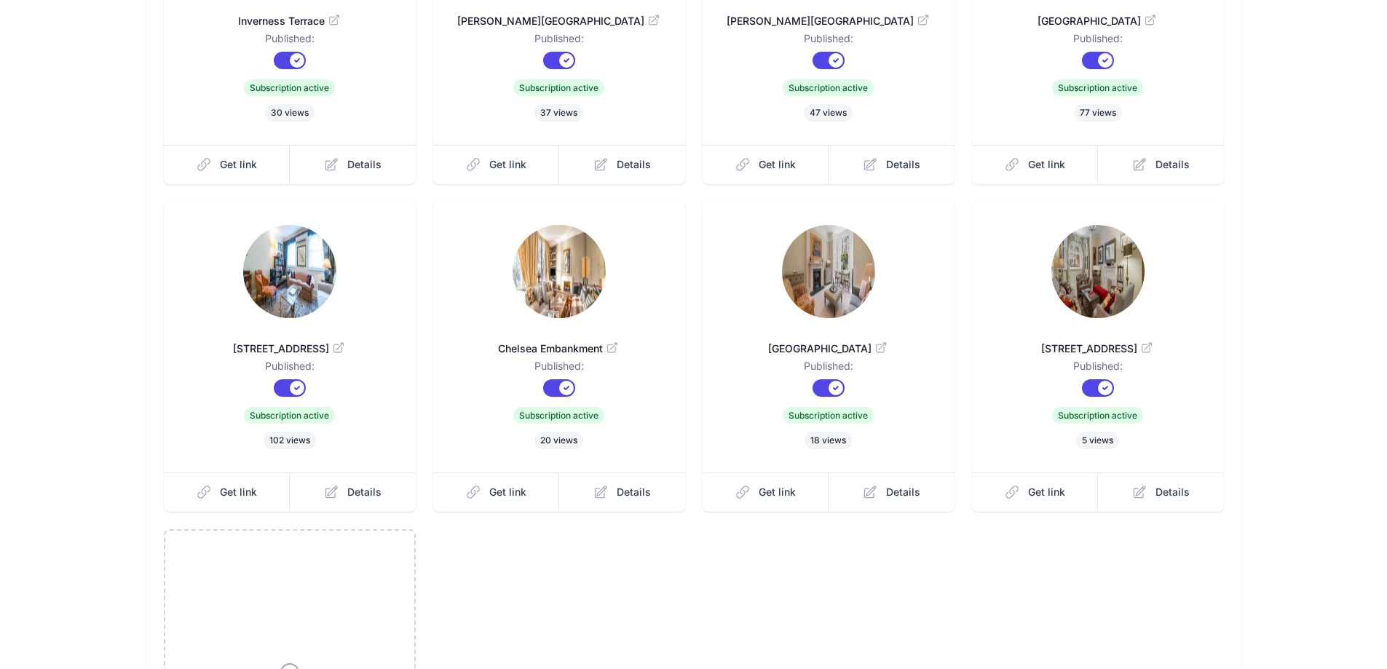
click at [303, 295] on img at bounding box center [289, 271] width 93 height 93
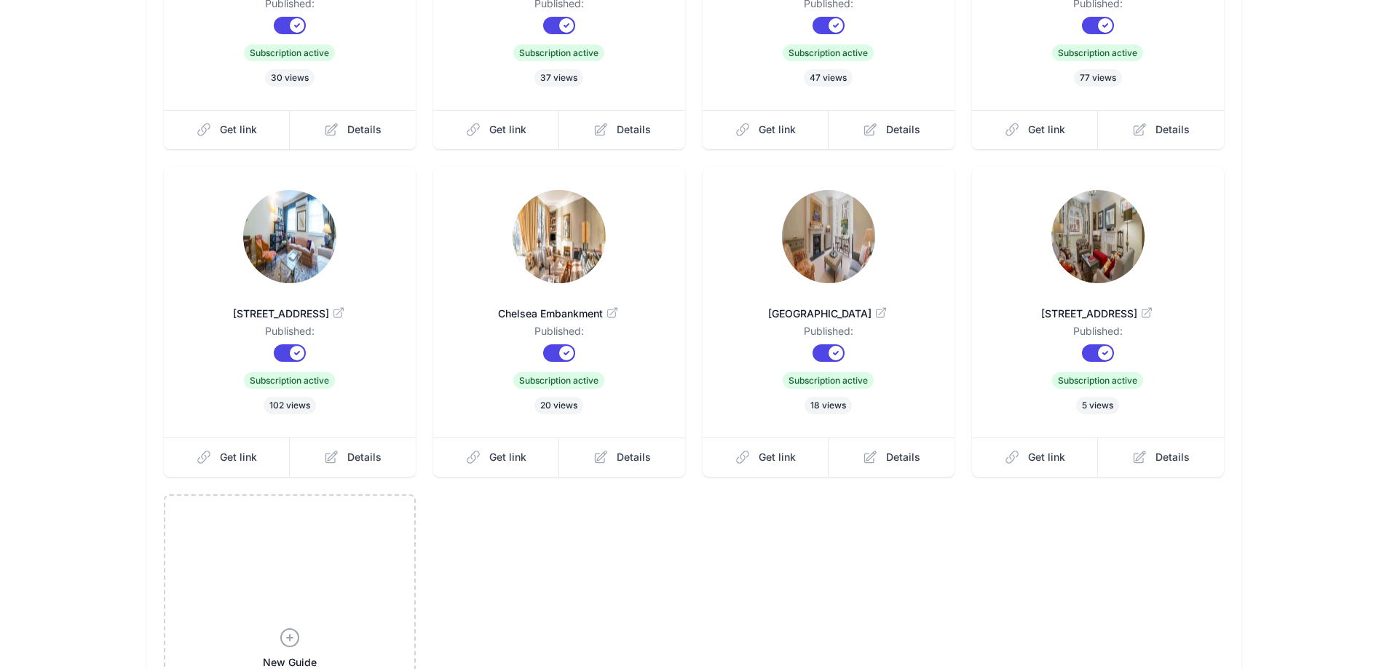
scroll to position [364, 0]
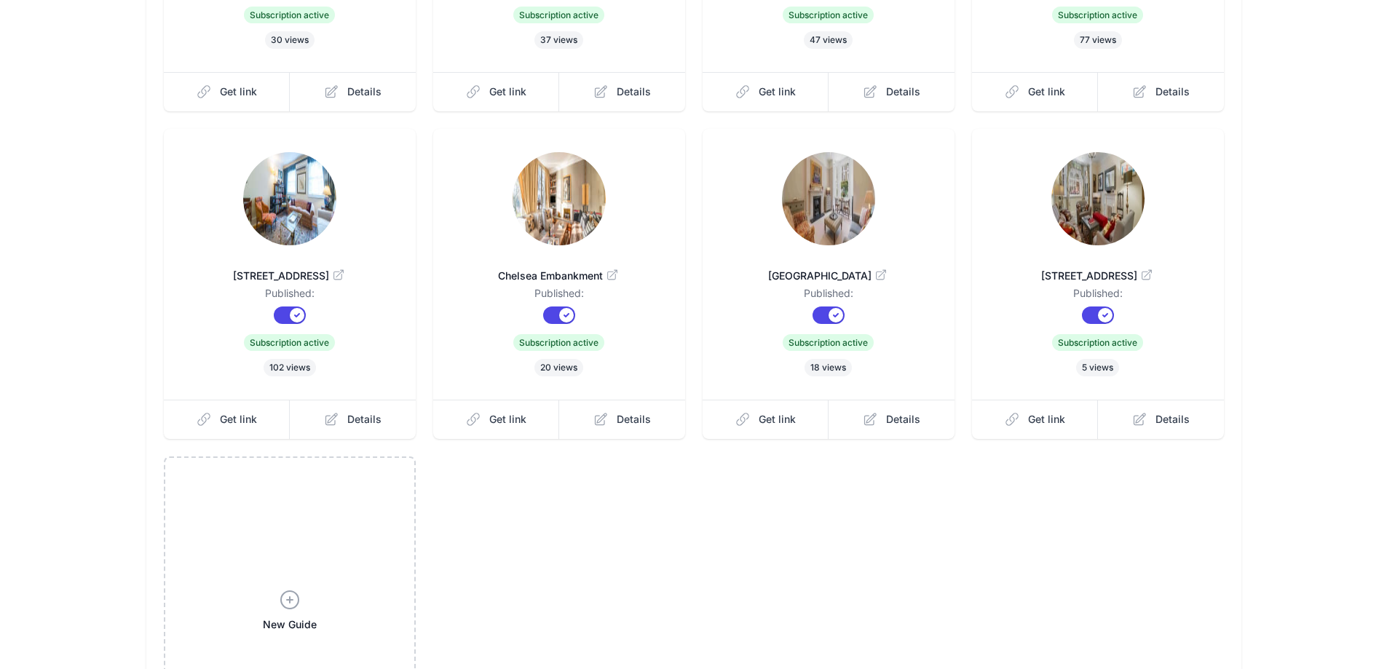
click at [561, 189] on img at bounding box center [559, 198] width 93 height 93
click at [817, 231] on img at bounding box center [828, 198] width 93 height 93
click at [1108, 253] on link "36A Sloane Gardens" at bounding box center [1097, 268] width 205 height 35
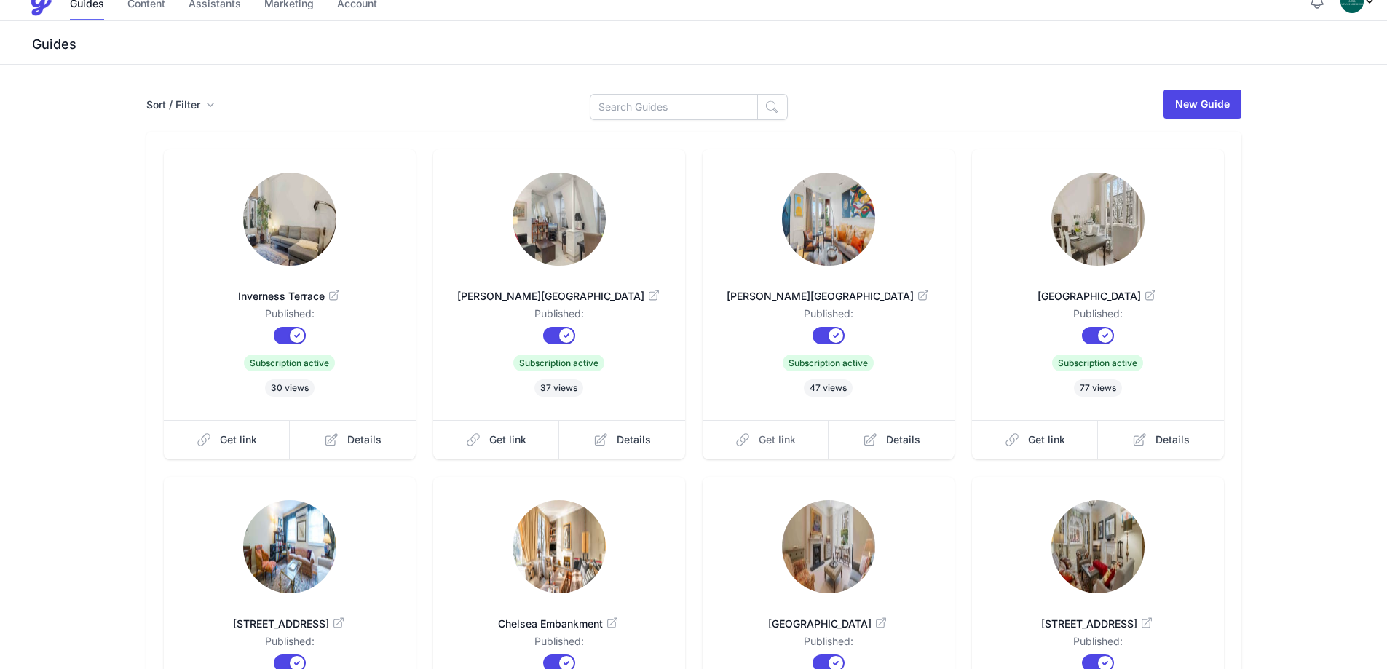
scroll to position [0, 0]
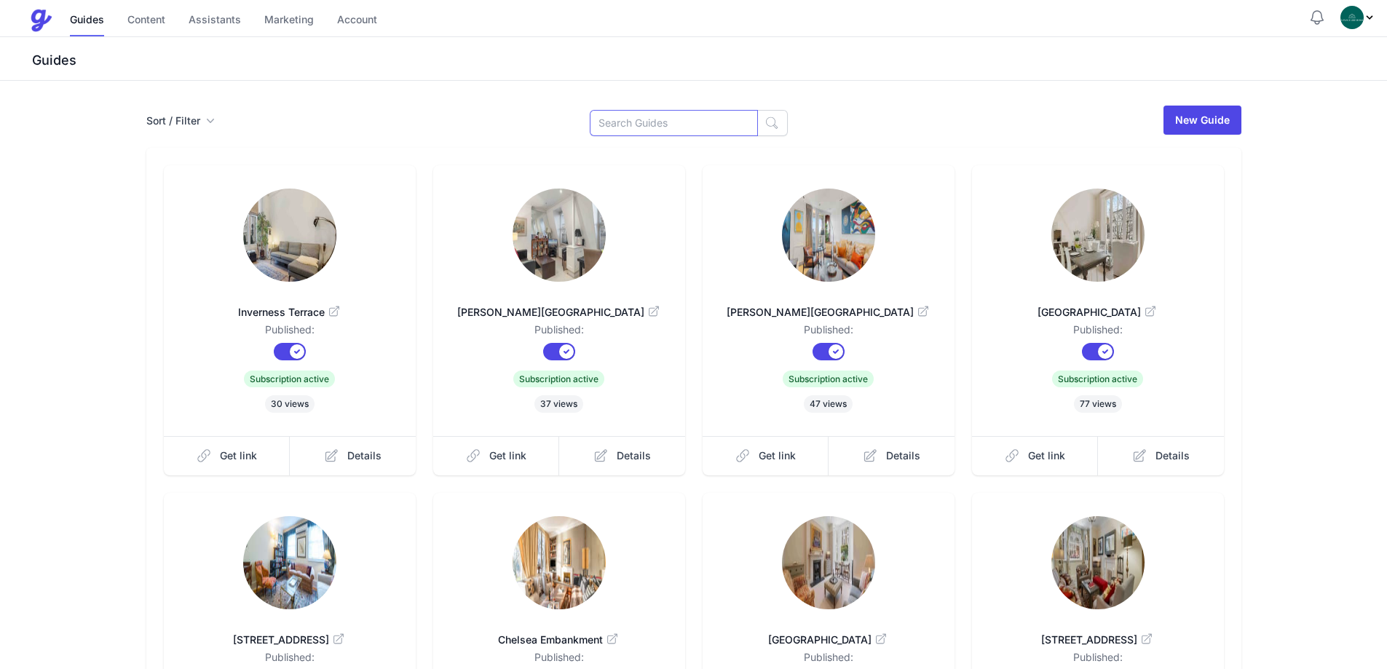
click at [667, 127] on input at bounding box center [674, 123] width 168 height 26
type input "Mew"
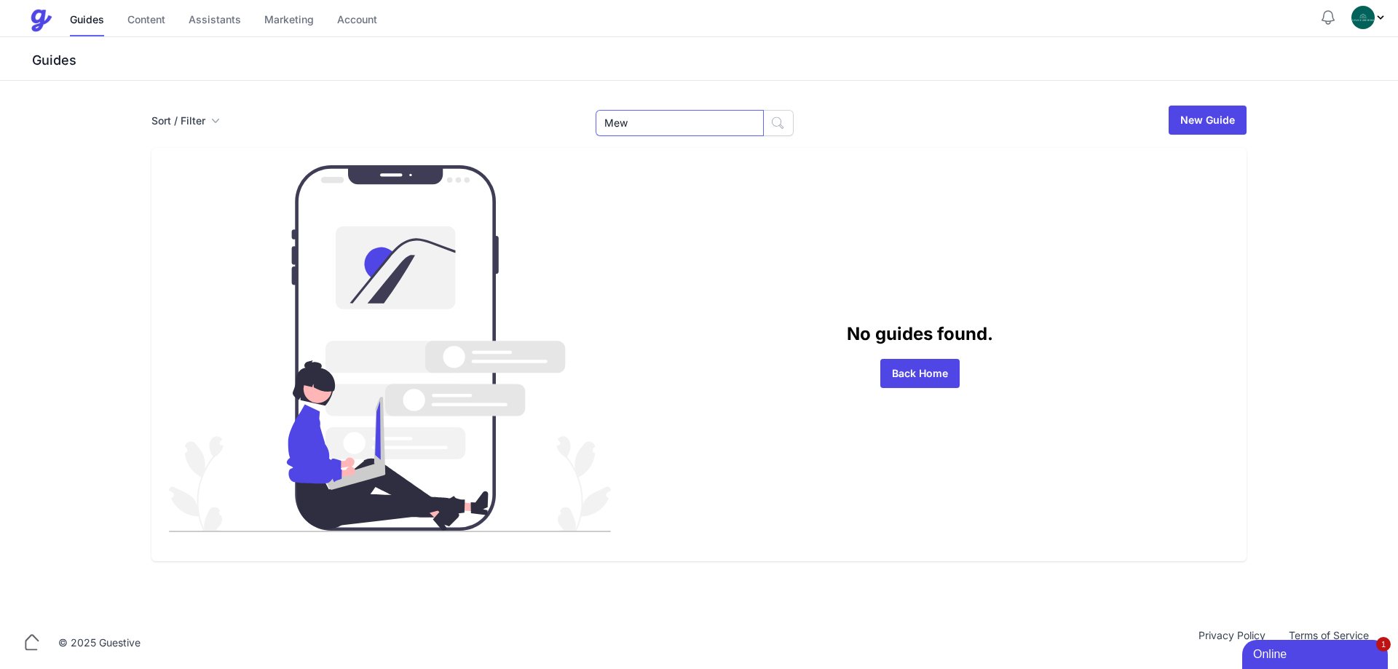
click at [692, 124] on input "Mew" at bounding box center [680, 123] width 168 height 26
paste input "Market Mews,"
type input "Market Mews"
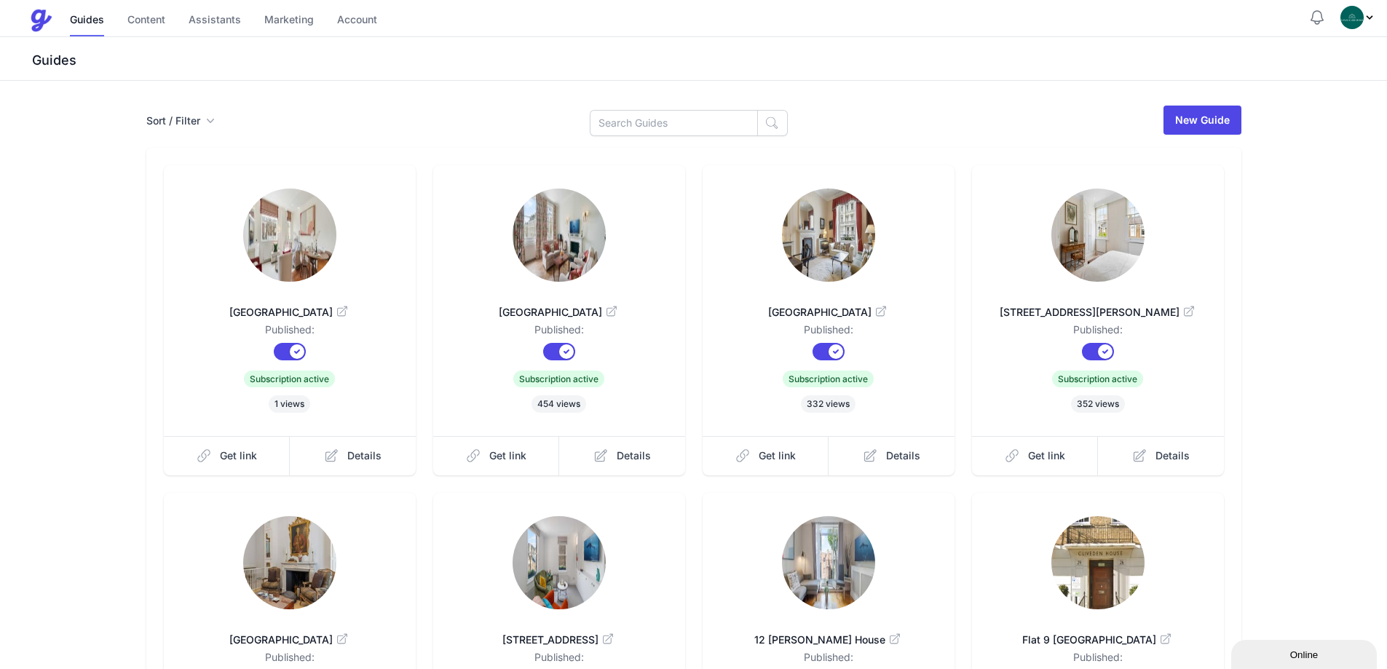
click at [221, 124] on div "Sort / Filter Sort Name Created Unsorted All Published Unpublished Archived New…" at bounding box center [693, 120] width 1095 height 32
click at [216, 116] on icon "button" at bounding box center [210, 121] width 15 height 15
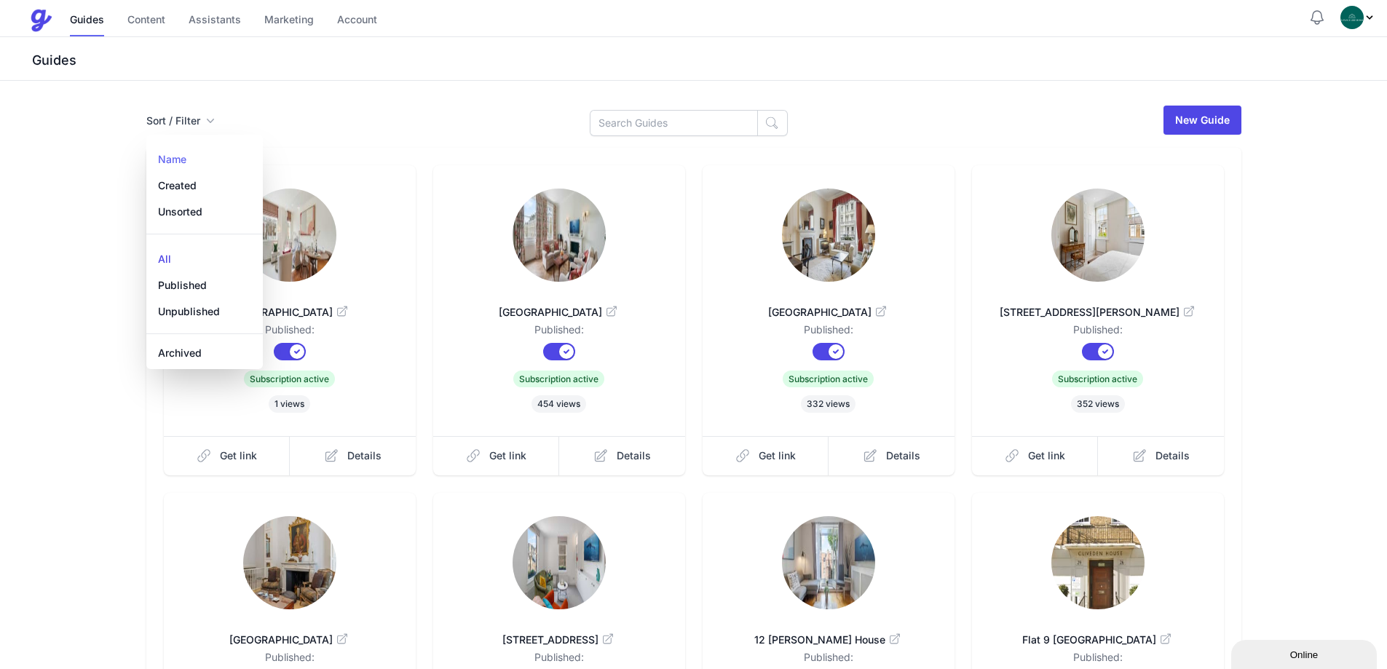
click at [183, 167] on link "Name" at bounding box center [204, 155] width 116 height 35
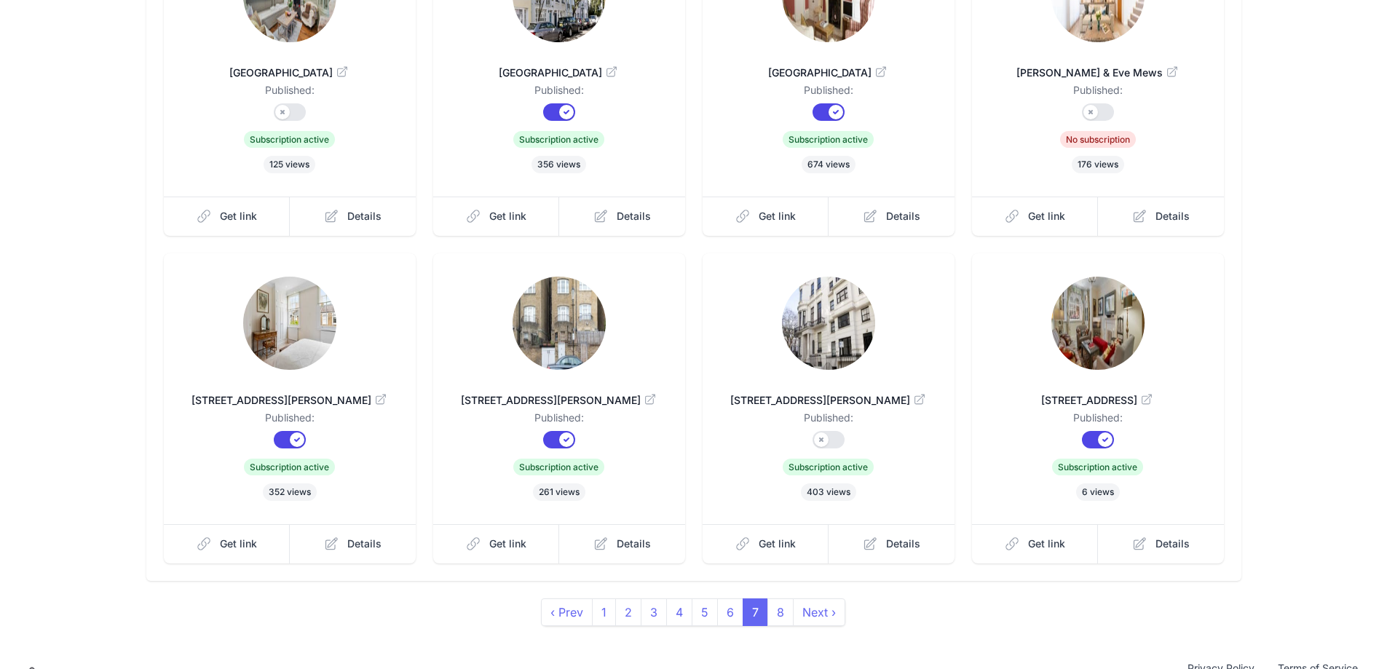
scroll to position [272, 0]
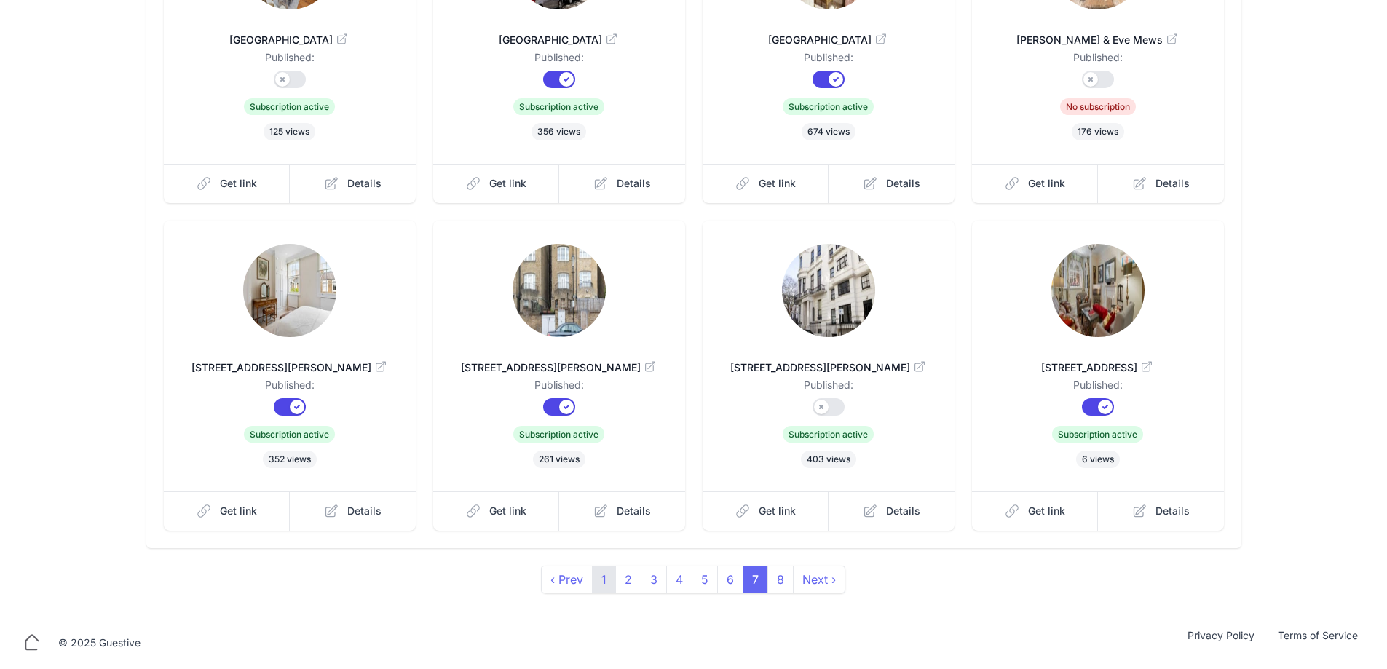
click at [598, 572] on link "1" at bounding box center [604, 580] width 24 height 28
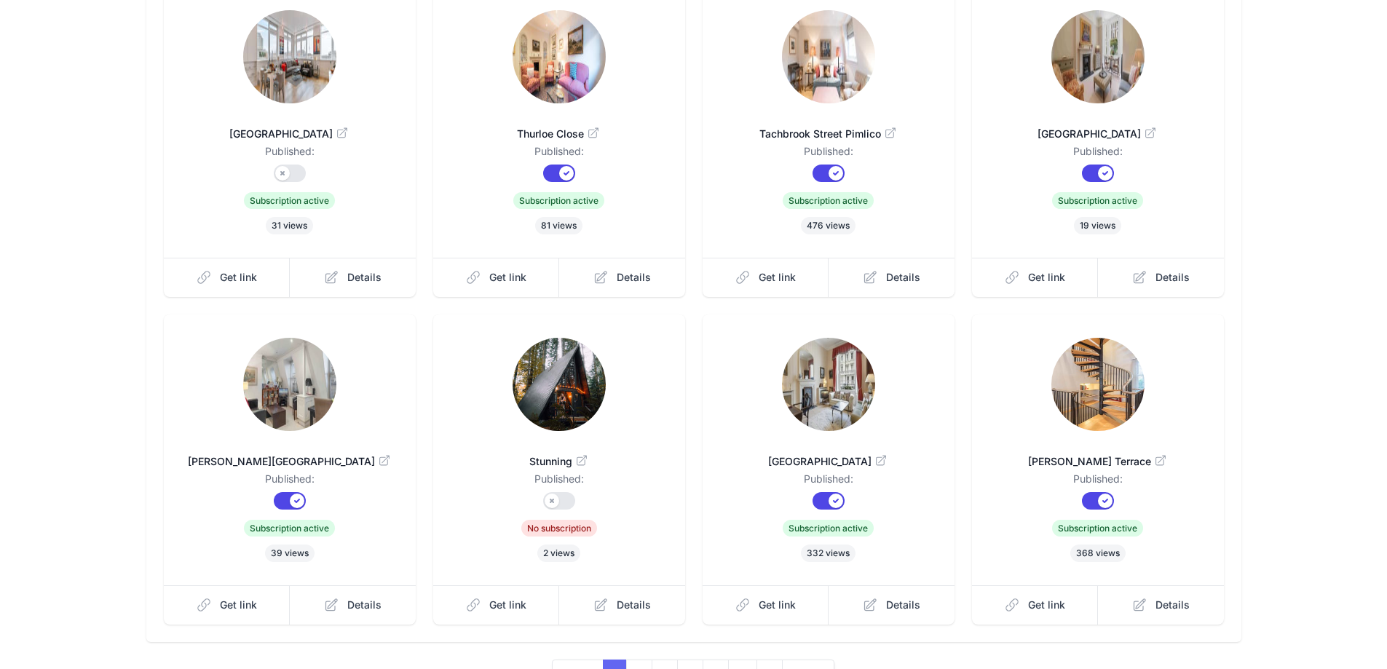
scroll to position [272, 0]
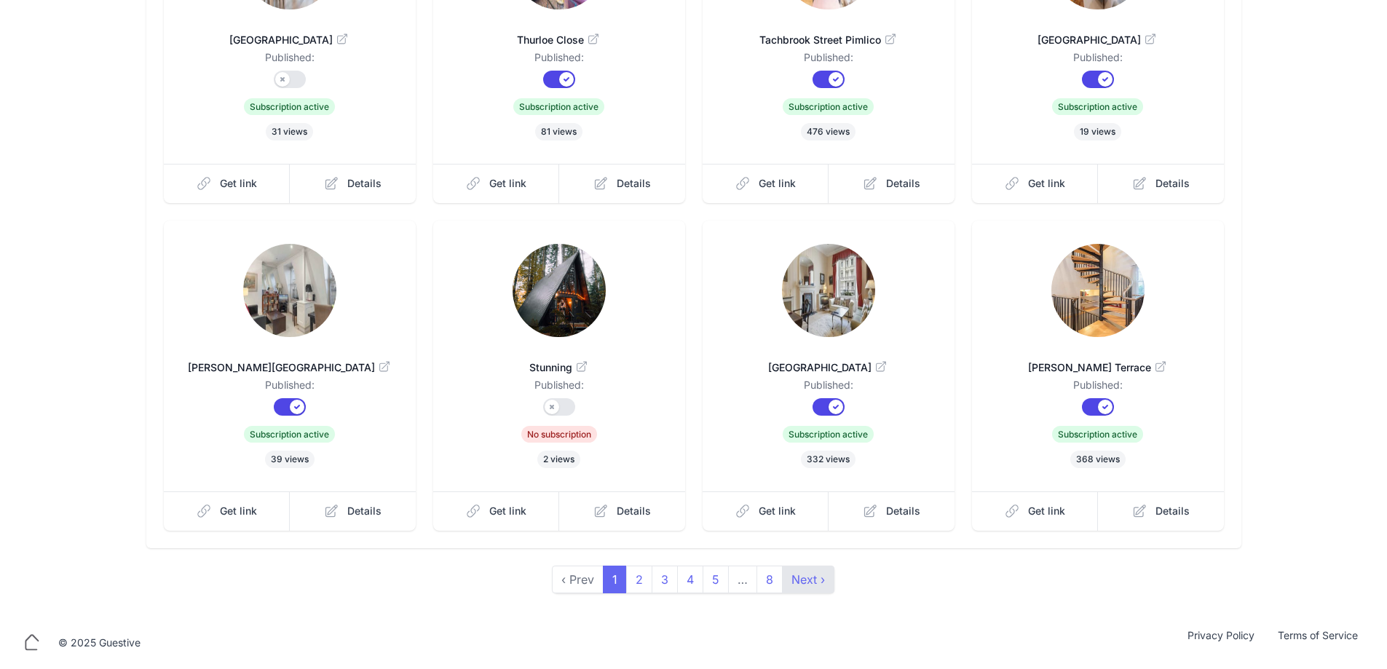
click at [796, 580] on link "Next ›" at bounding box center [808, 580] width 52 height 28
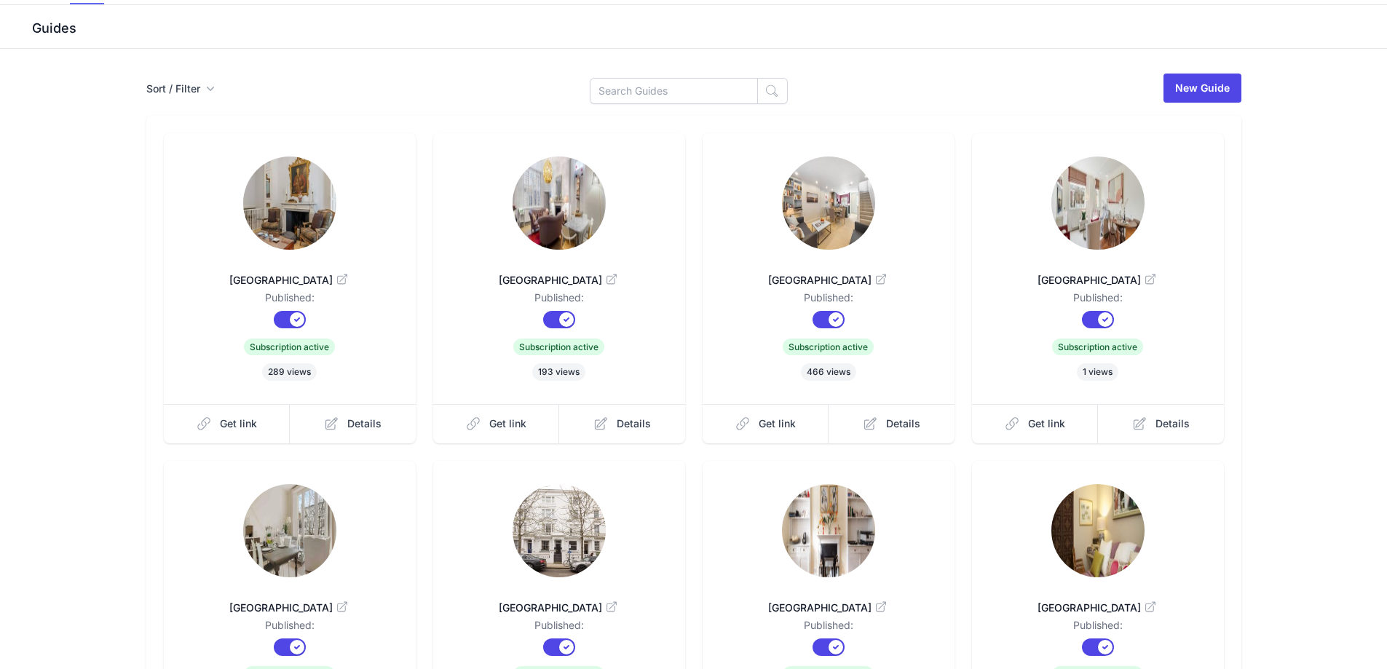
scroll to position [272, 0]
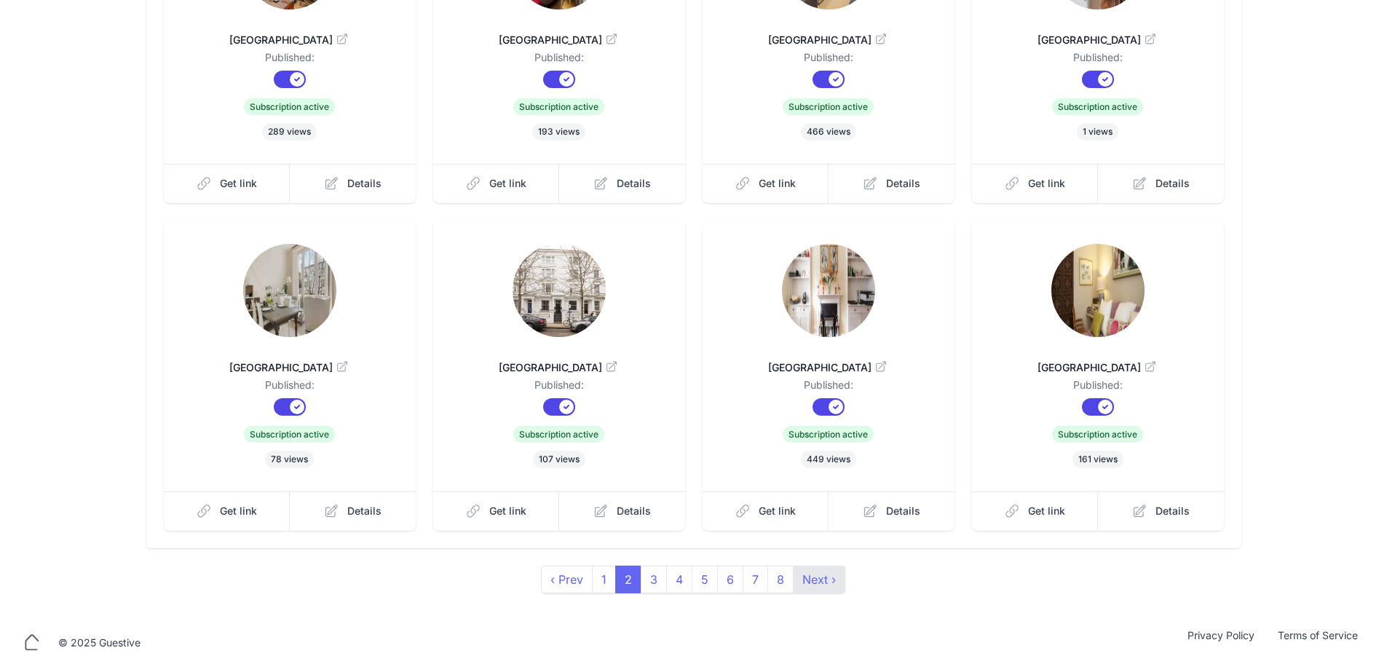
click at [837, 580] on link "Next ›" at bounding box center [819, 580] width 52 height 28
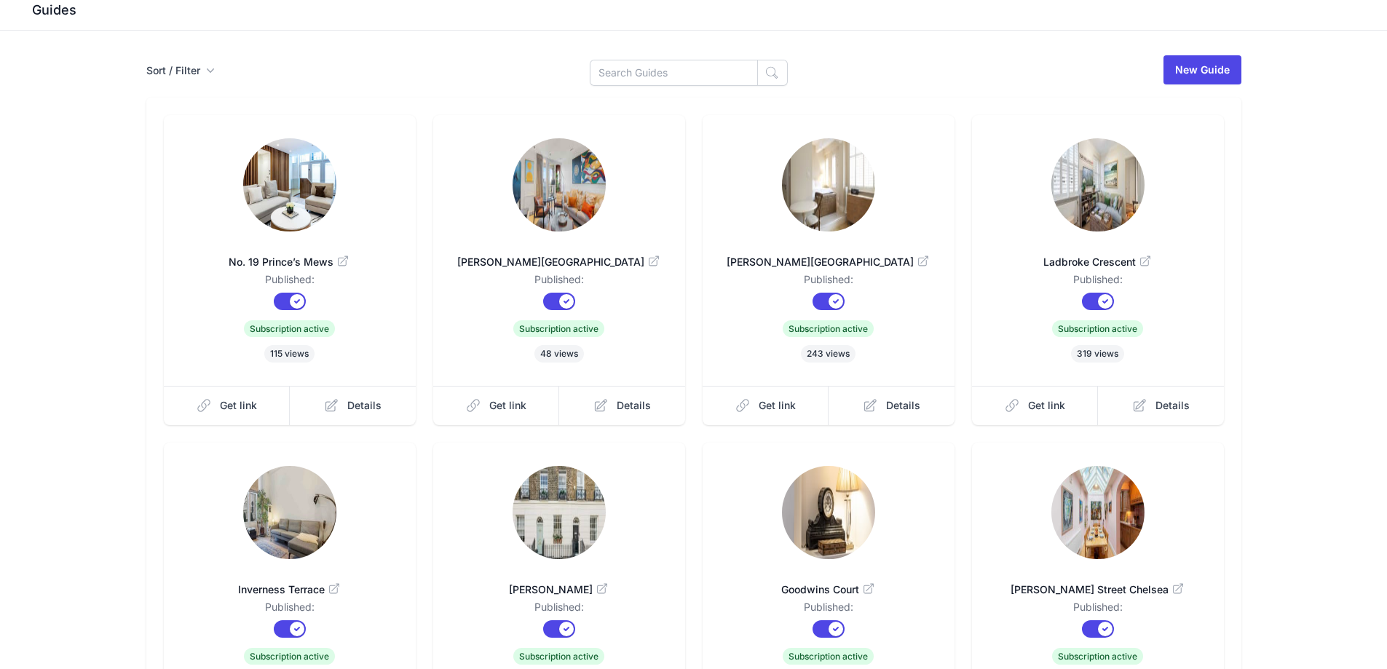
scroll to position [218, 0]
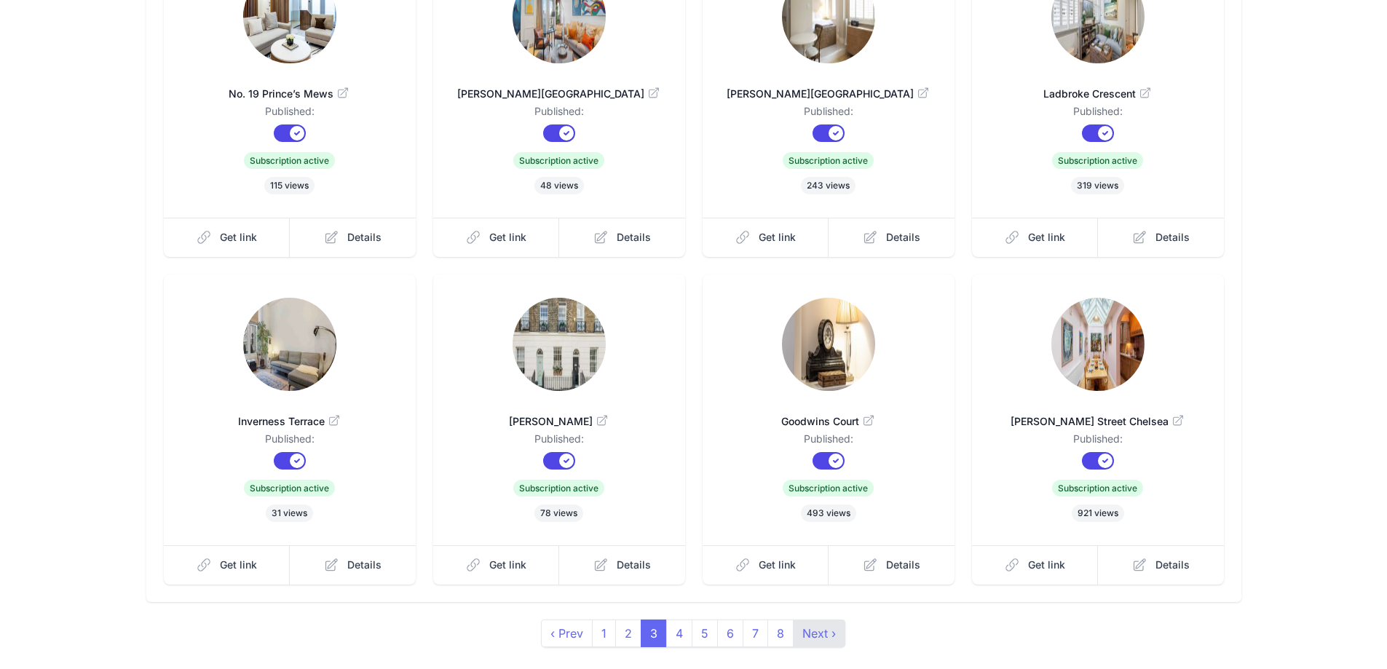
click at [821, 620] on link "Next ›" at bounding box center [819, 634] width 52 height 28
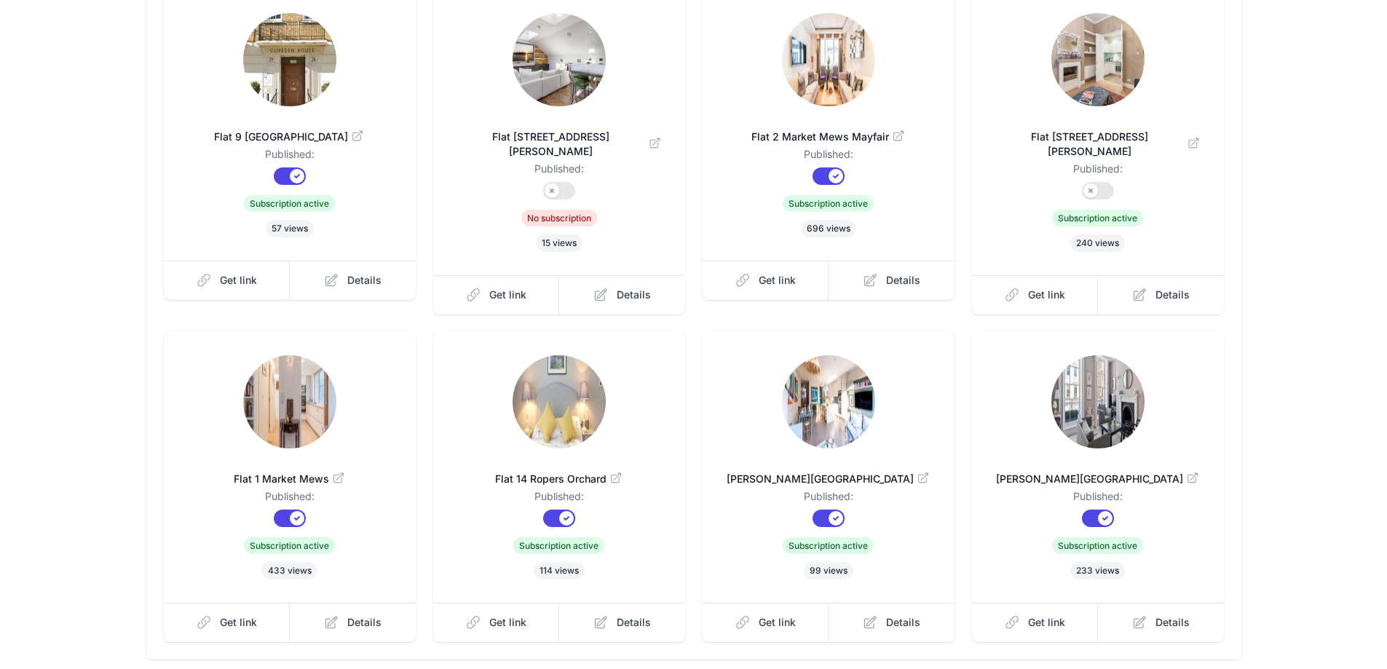
scroll to position [272, 0]
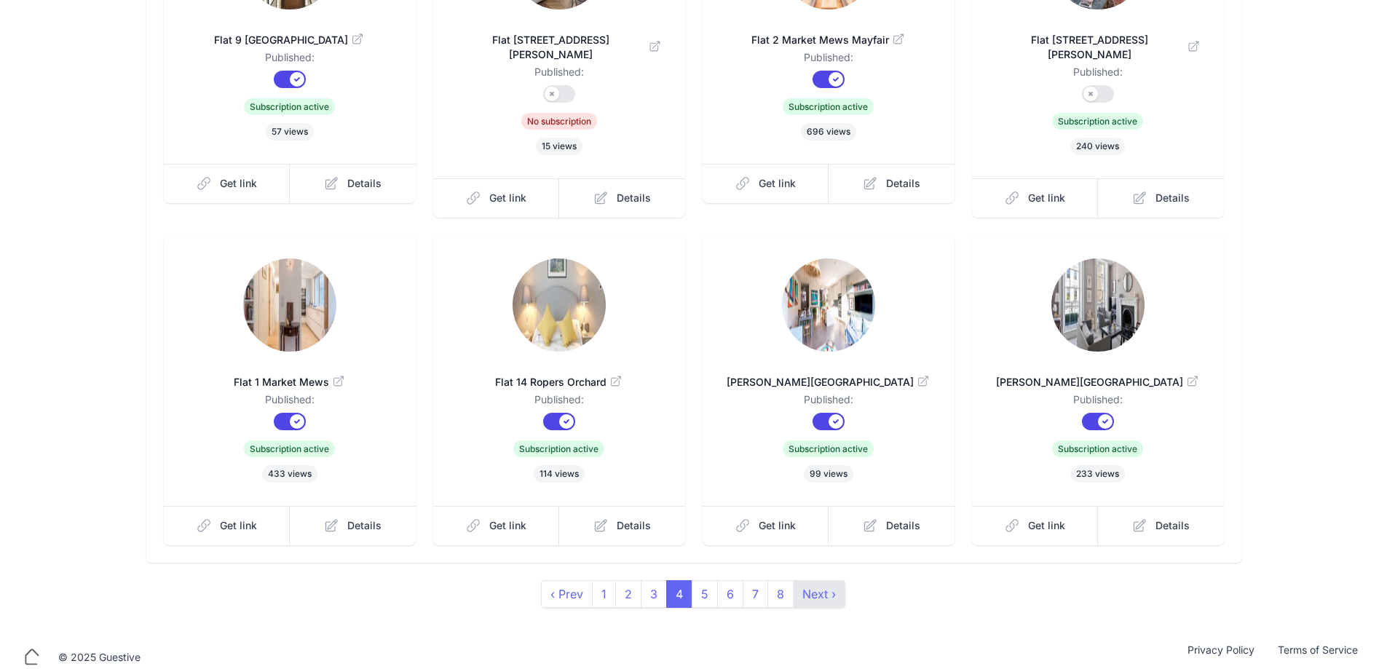
click at [829, 580] on link "Next ›" at bounding box center [819, 594] width 52 height 28
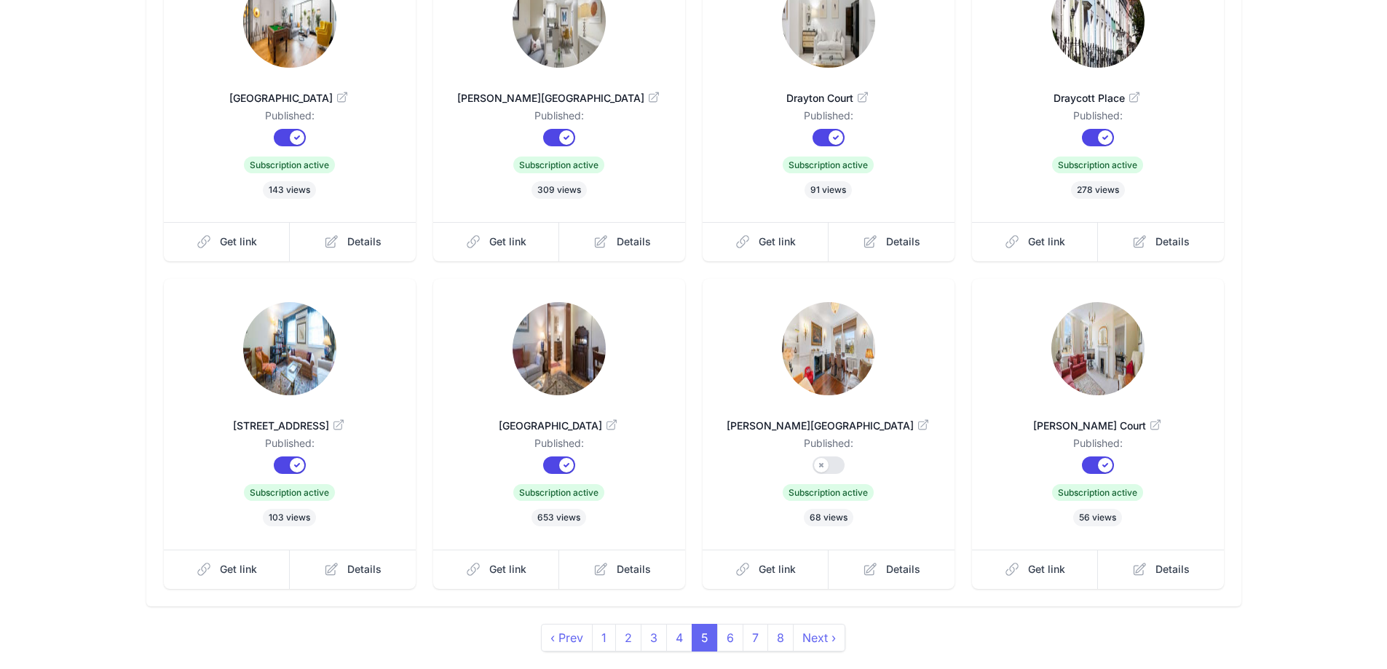
scroll to position [218, 0]
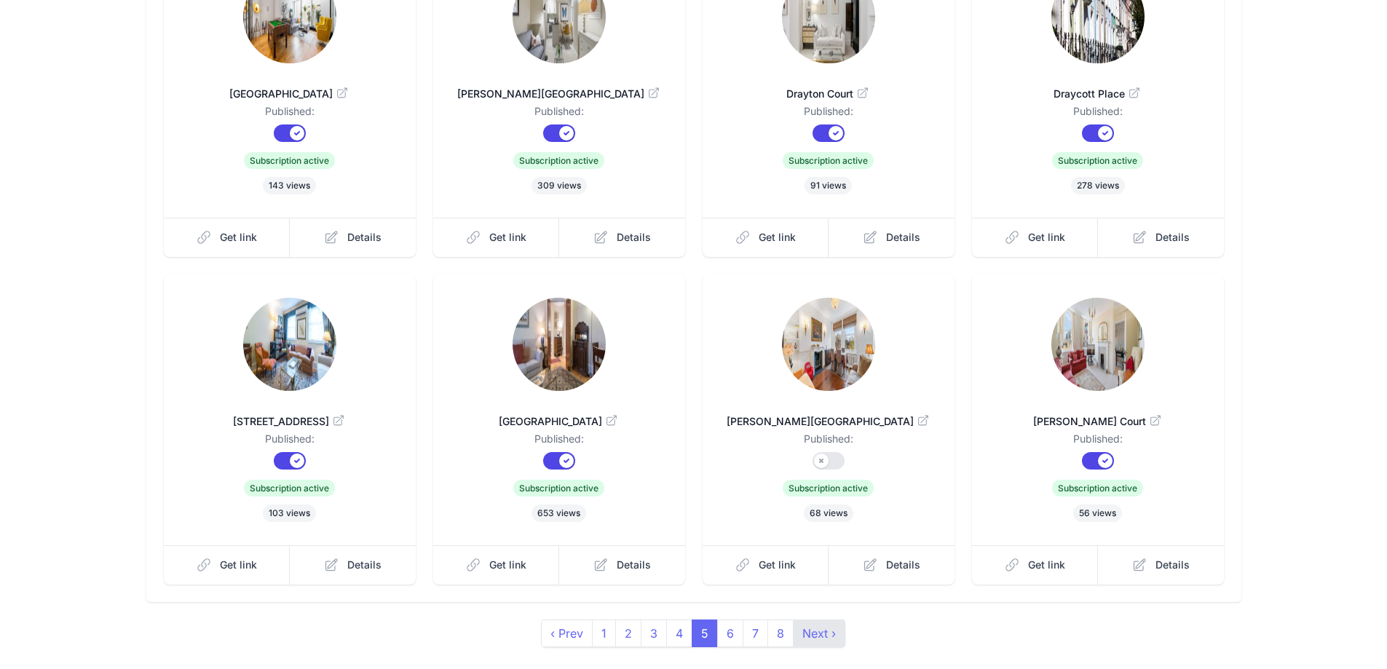
click at [826, 639] on link "Next ›" at bounding box center [819, 634] width 52 height 28
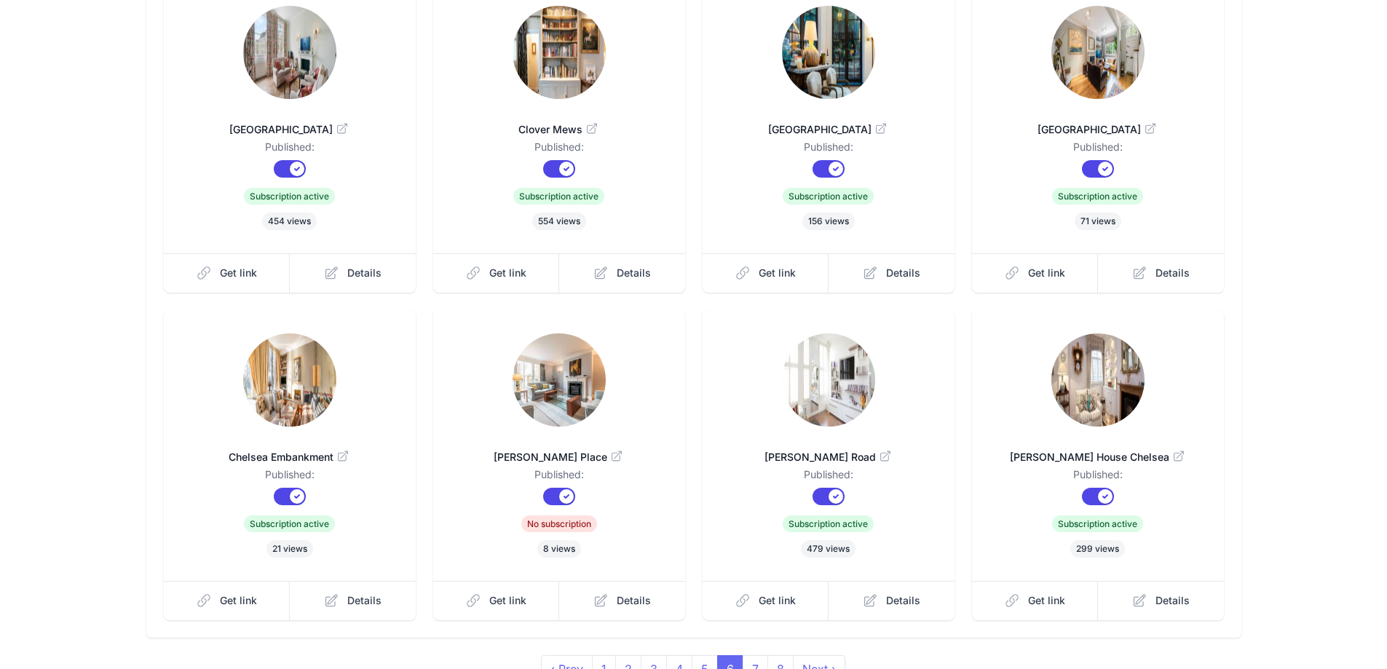
scroll to position [272, 0]
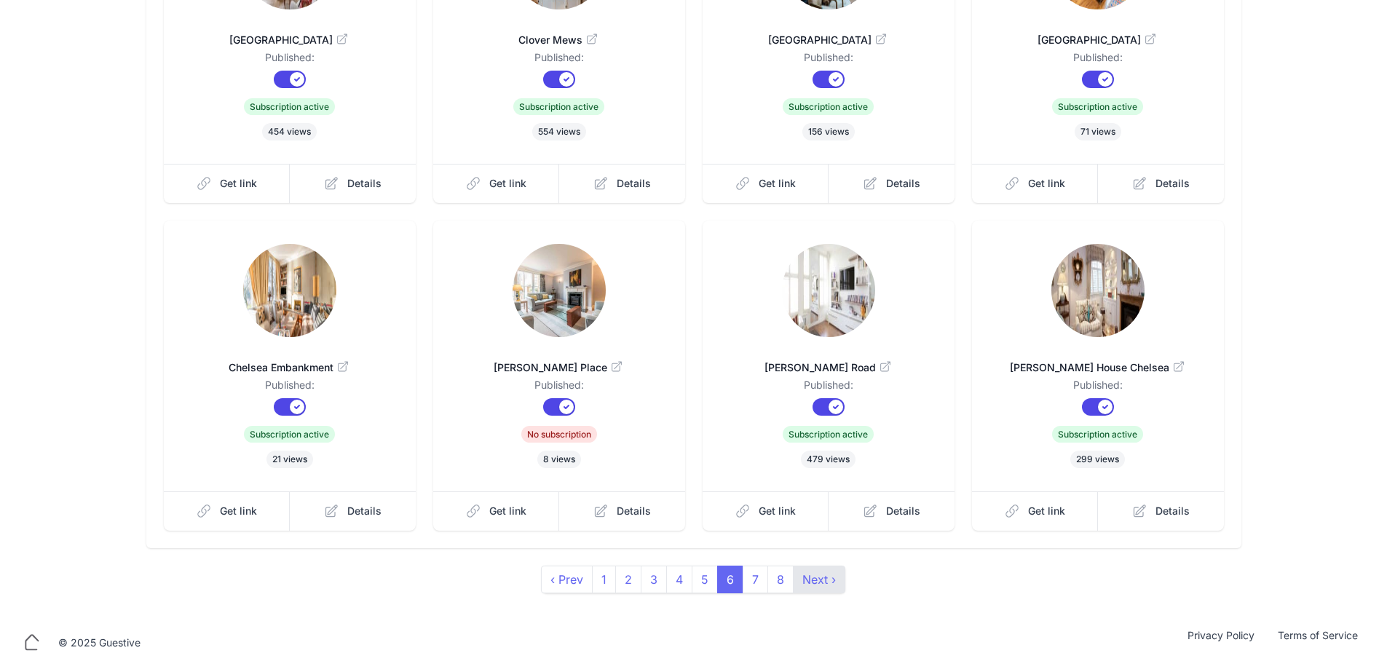
click at [808, 582] on link "Next ›" at bounding box center [819, 580] width 52 height 28
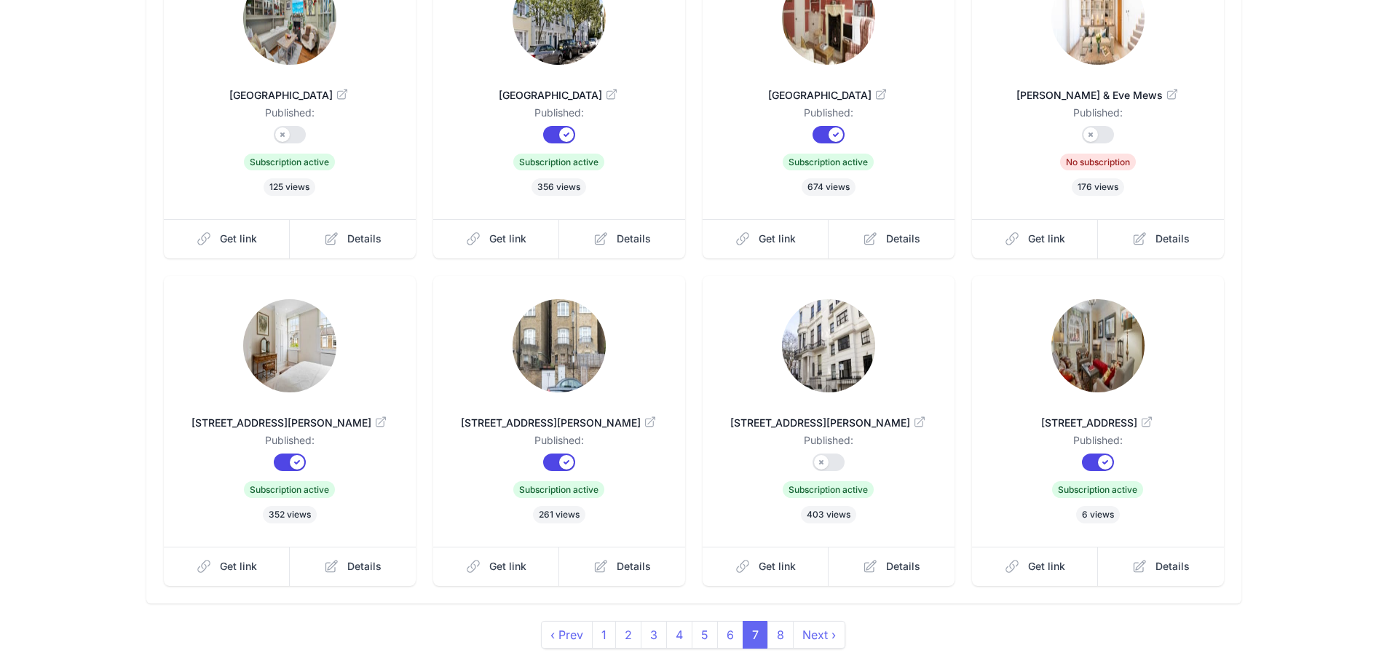
scroll to position [218, 0]
click at [801, 627] on link "Next ›" at bounding box center [819, 634] width 52 height 28
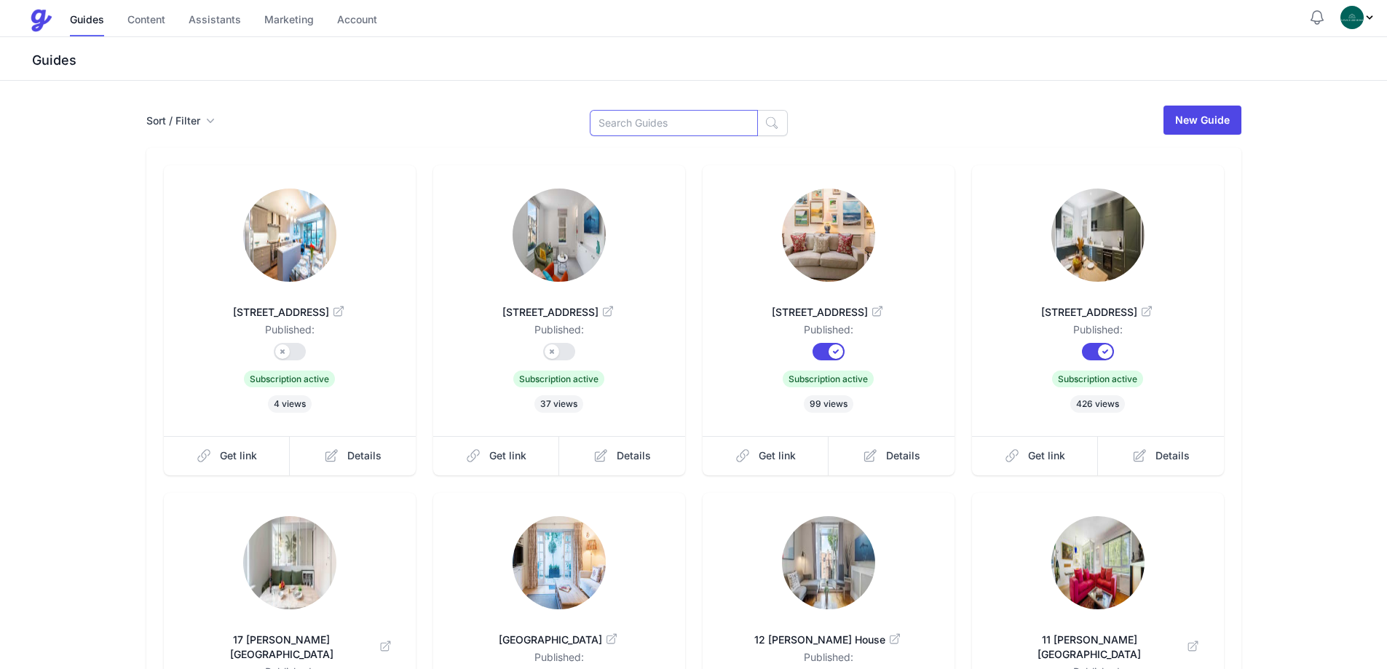
click at [638, 130] on input at bounding box center [674, 123] width 168 height 26
type input "Dover"
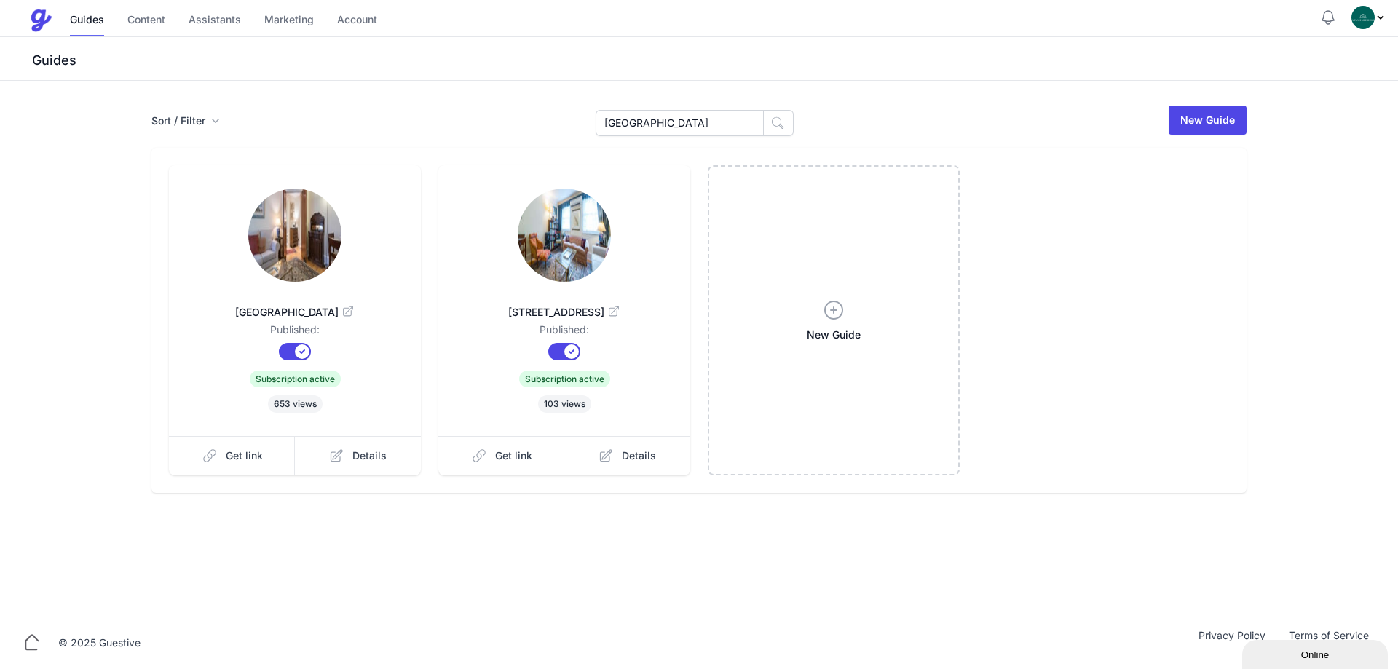
click at [625, 242] on link at bounding box center [564, 237] width 205 height 96
click at [336, 216] on img at bounding box center [294, 235] width 93 height 93
click at [721, 119] on input "[GEOGRAPHIC_DATA]" at bounding box center [680, 123] width 168 height 26
type input "("
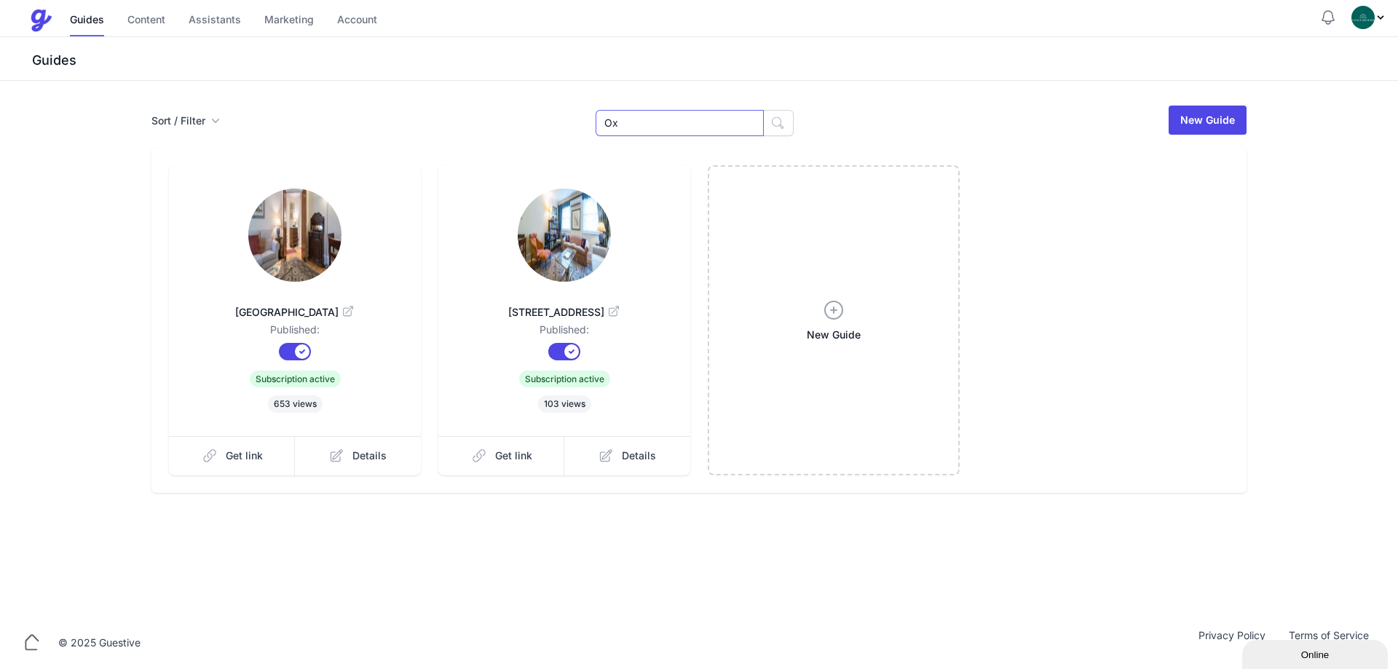
type input "Ox"
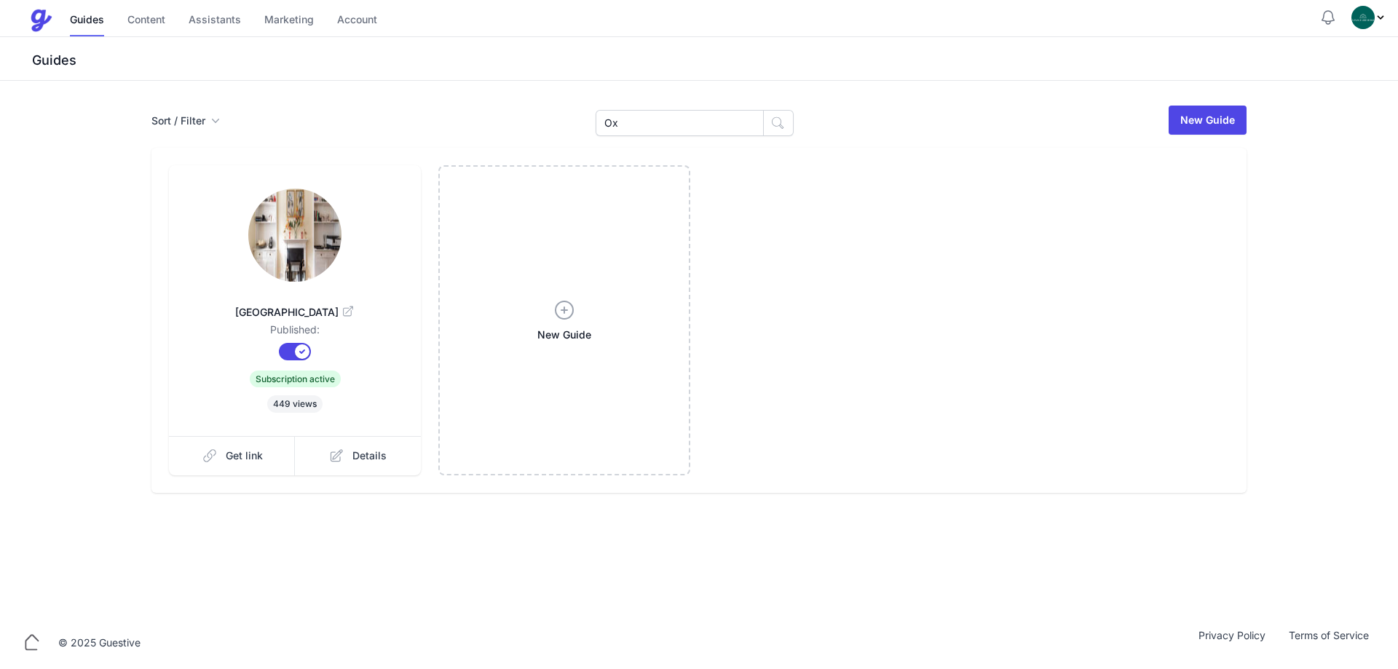
click at [198, 335] on dd "Published:" at bounding box center [294, 333] width 205 height 20
click at [262, 286] on div "[GEOGRAPHIC_DATA] Published: Published? Subscription? Subscription active 449 v…" at bounding box center [295, 300] width 252 height 271
click at [253, 290] on link "[GEOGRAPHIC_DATA]" at bounding box center [294, 305] width 205 height 35
click at [724, 125] on input "Ox" at bounding box center [680, 123] width 168 height 26
type input "O"
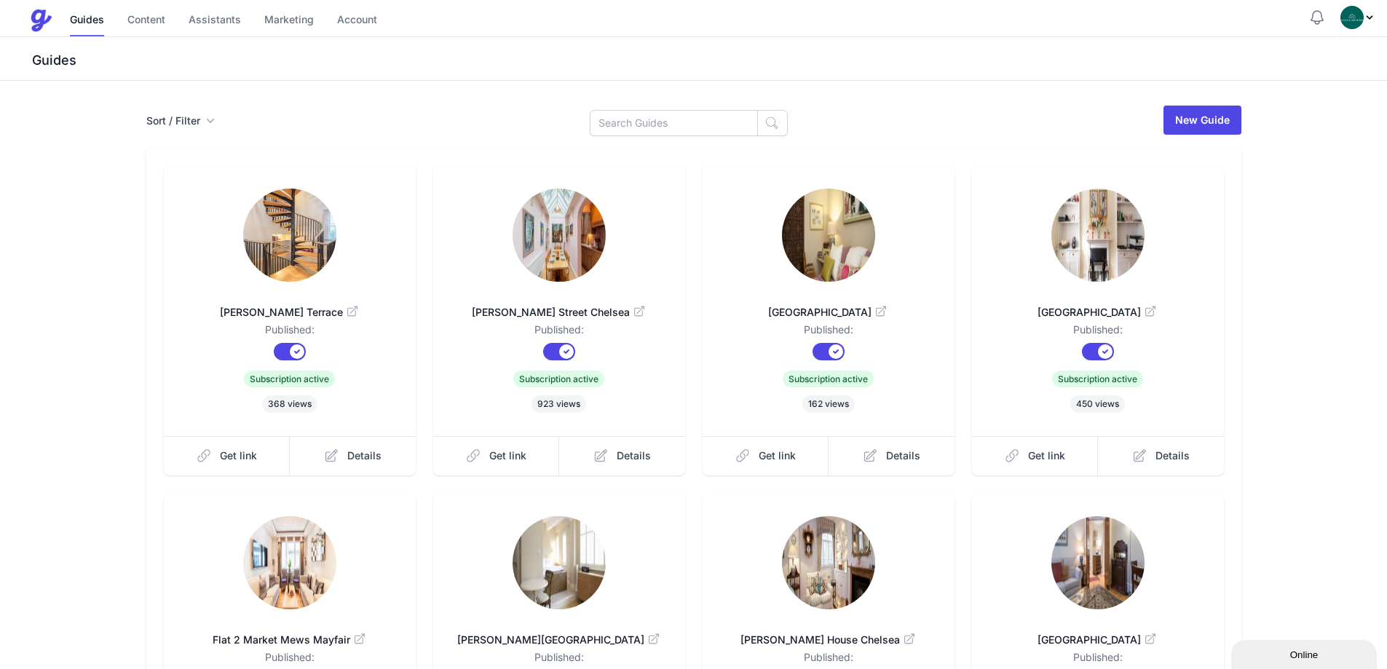
click at [311, 242] on img at bounding box center [289, 235] width 93 height 93
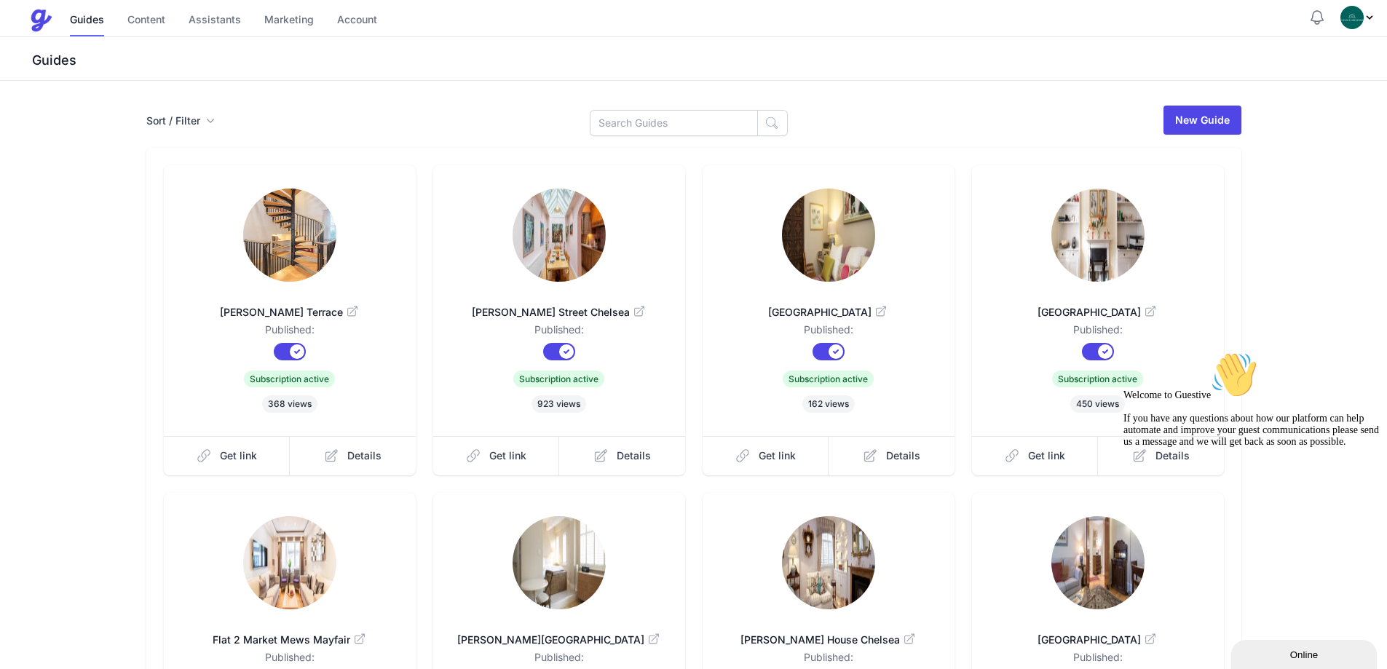
click at [302, 213] on img at bounding box center [289, 235] width 93 height 93
click at [530, 227] on img at bounding box center [559, 235] width 93 height 93
click at [859, 226] on img at bounding box center [828, 235] width 93 height 93
click at [1027, 234] on link at bounding box center [1097, 237] width 205 height 96
click at [528, 585] on img at bounding box center [559, 562] width 93 height 93
